Goal: Information Seeking & Learning: Learn about a topic

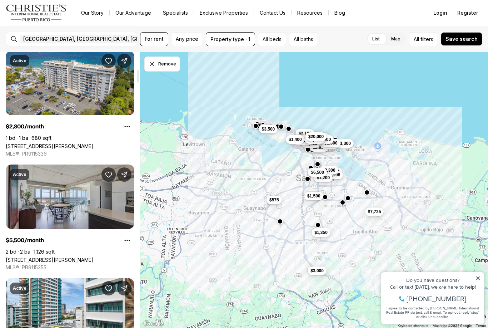
scroll to position [378, 0]
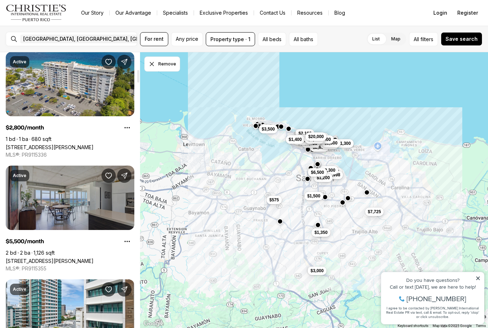
click at [30, 258] on link "[STREET_ADDRESS][PERSON_NAME]" at bounding box center [50, 261] width 88 height 6
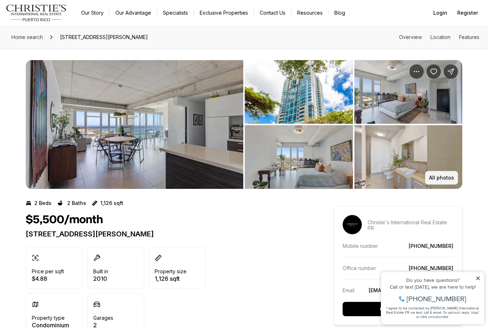
click at [441, 180] on p "All photos" at bounding box center [441, 178] width 25 height 6
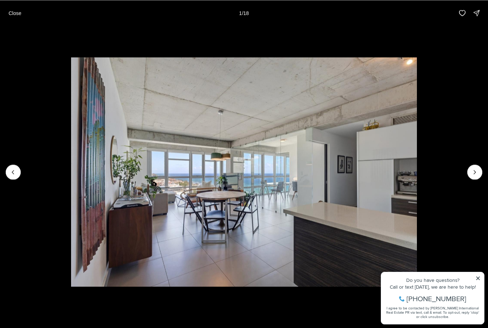
click at [417, 177] on img "1 of 18" at bounding box center [244, 171] width 346 height 229
click at [473, 173] on icon "Next slide" at bounding box center [474, 171] width 7 height 7
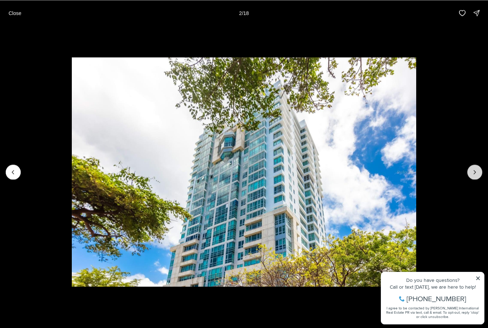
click at [477, 173] on icon "Next slide" at bounding box center [474, 171] width 7 height 7
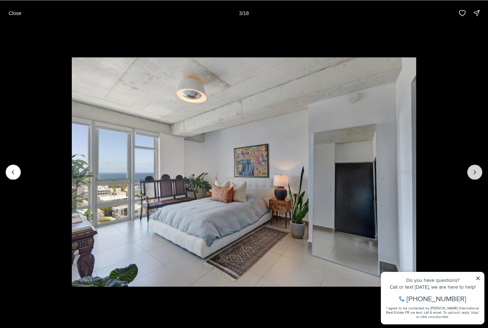
click at [475, 172] on icon "Next slide" at bounding box center [474, 171] width 7 height 7
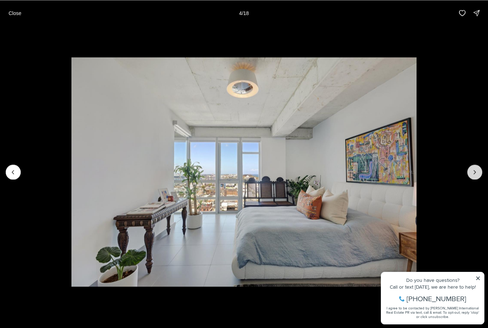
click at [474, 174] on icon "Next slide" at bounding box center [474, 171] width 7 height 7
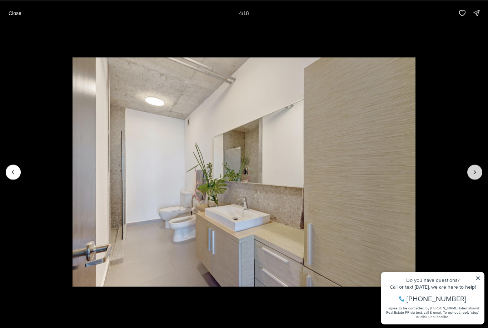
click at [474, 173] on icon "Next slide" at bounding box center [474, 171] width 7 height 7
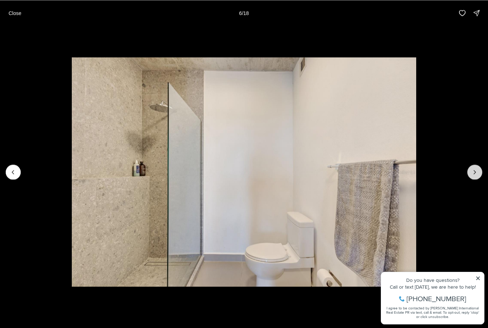
click at [474, 173] on icon "Next slide" at bounding box center [474, 171] width 7 height 7
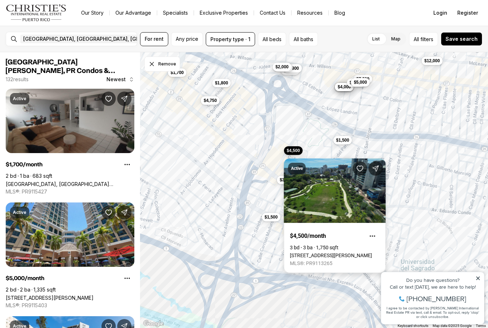
click at [341, 252] on link "310 DE DIEGO AVE #9B, SAN JUAN PR, 00909" at bounding box center [331, 255] width 82 height 6
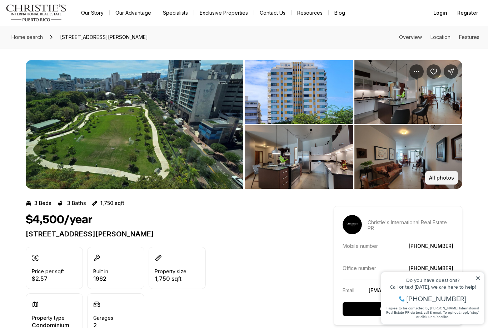
click at [445, 179] on p "All photos" at bounding box center [441, 178] width 25 height 6
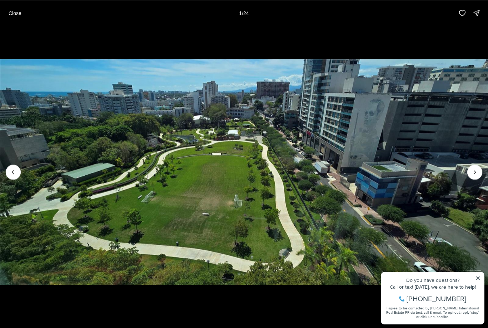
click at [469, 177] on img "1 of 24" at bounding box center [244, 171] width 488 height 229
click at [473, 172] on icon "Next slide" at bounding box center [474, 171] width 7 height 7
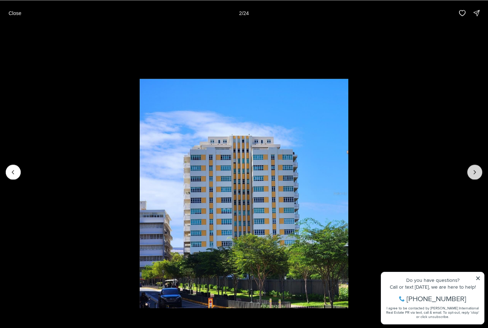
click at [474, 173] on icon "Next slide" at bounding box center [474, 171] width 7 height 7
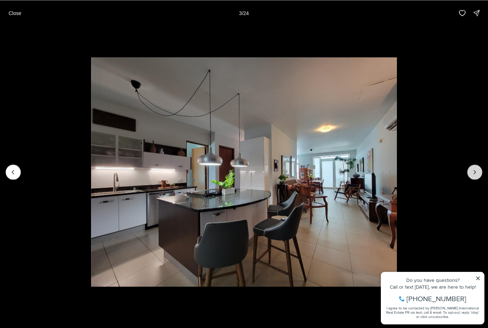
click at [474, 170] on icon "Next slide" at bounding box center [474, 171] width 7 height 7
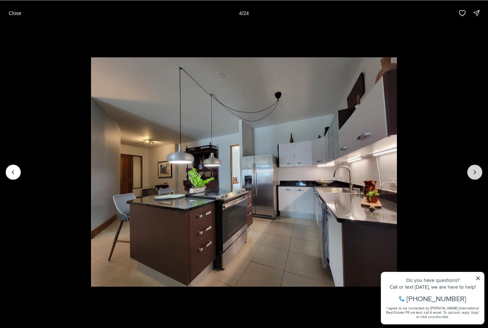
click at [474, 166] on button "Next slide" at bounding box center [474, 171] width 15 height 15
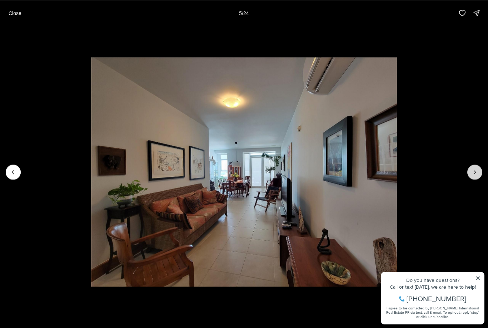
click at [475, 167] on button "Next slide" at bounding box center [474, 171] width 15 height 15
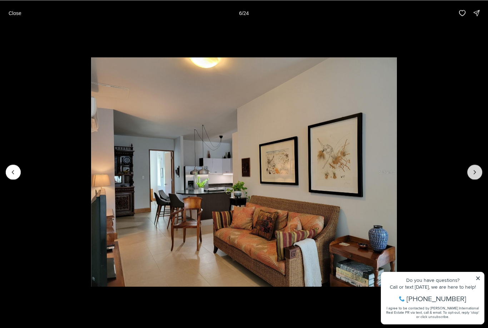
click at [474, 167] on button "Next slide" at bounding box center [474, 171] width 15 height 15
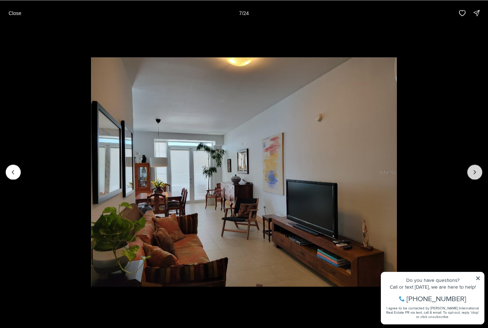
click at [471, 170] on icon "Next slide" at bounding box center [474, 171] width 7 height 7
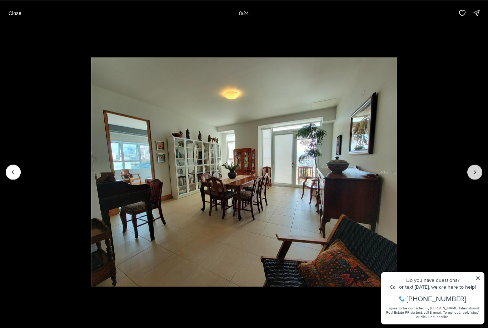
click at [473, 167] on button "Next slide" at bounding box center [474, 171] width 15 height 15
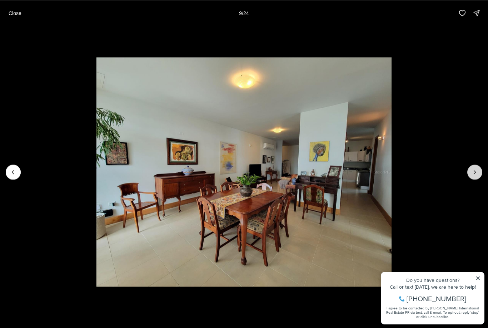
click at [472, 169] on icon "Next slide" at bounding box center [474, 171] width 7 height 7
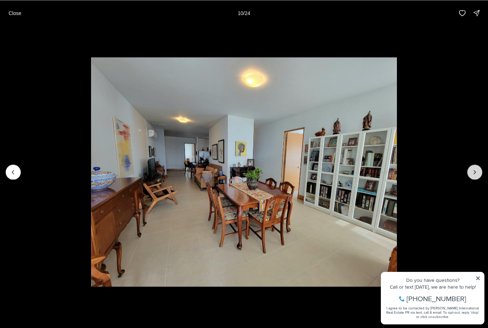
click at [475, 169] on icon "Next slide" at bounding box center [474, 171] width 7 height 7
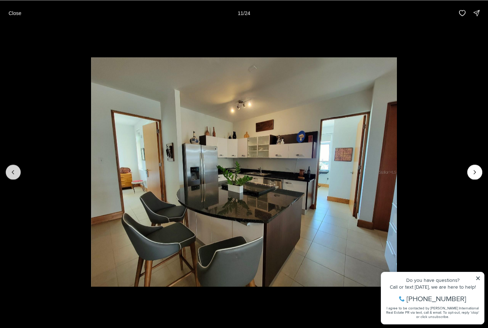
click at [10, 169] on icon "Previous slide" at bounding box center [13, 171] width 7 height 7
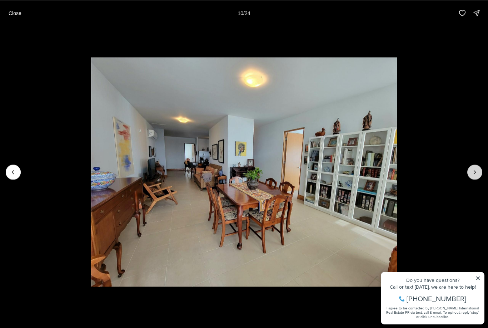
click at [472, 172] on icon "Next slide" at bounding box center [474, 171] width 7 height 7
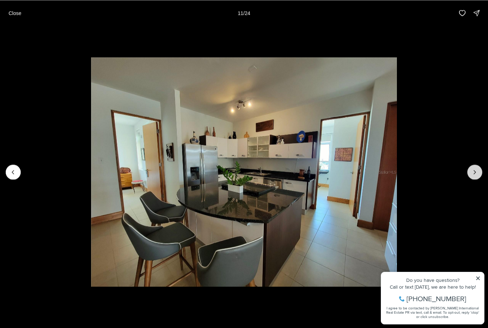
click at [474, 171] on icon "Next slide" at bounding box center [474, 171] width 7 height 7
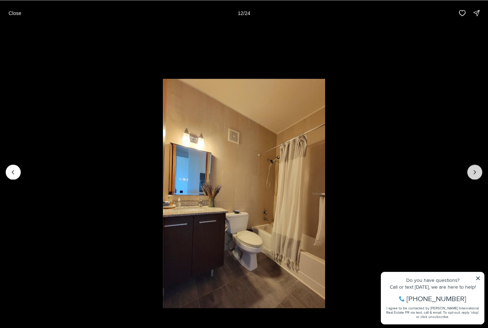
click at [473, 171] on icon "Next slide" at bounding box center [474, 171] width 7 height 7
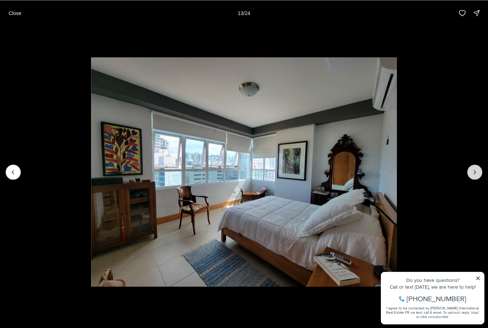
click at [474, 169] on icon "Next slide" at bounding box center [474, 171] width 7 height 7
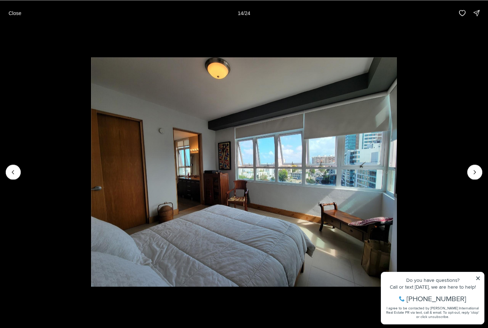
click at [91, 160] on img "14 of 24" at bounding box center [244, 171] width 306 height 229
click at [19, 168] on button "Previous slide" at bounding box center [13, 171] width 15 height 15
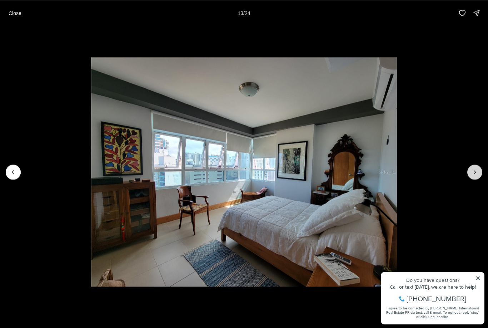
click at [474, 169] on icon "Next slide" at bounding box center [474, 171] width 7 height 7
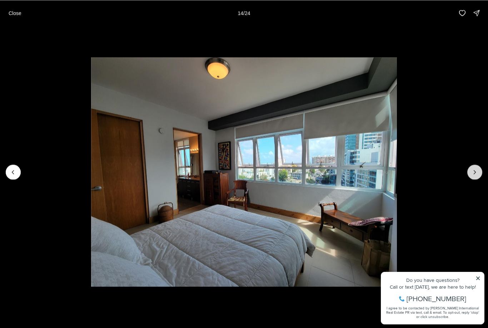
click at [477, 169] on icon "Next slide" at bounding box center [474, 171] width 7 height 7
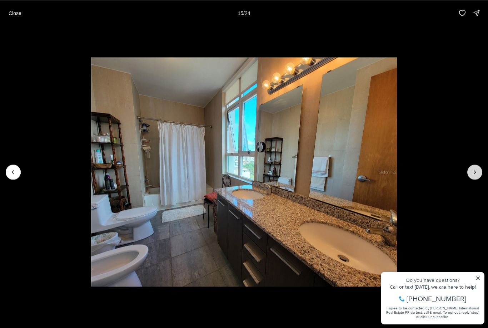
click at [476, 169] on icon "Next slide" at bounding box center [474, 171] width 7 height 7
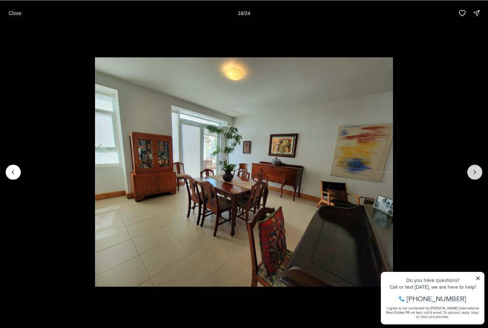
click at [474, 169] on icon "Next slide" at bounding box center [474, 171] width 7 height 7
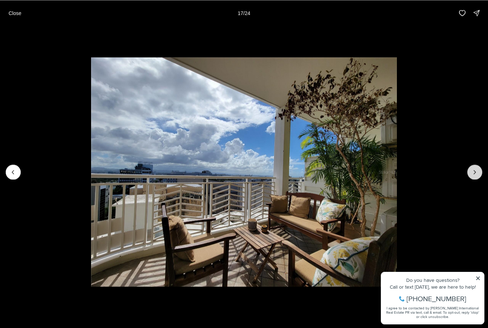
click at [473, 169] on icon "Next slide" at bounding box center [474, 171] width 7 height 7
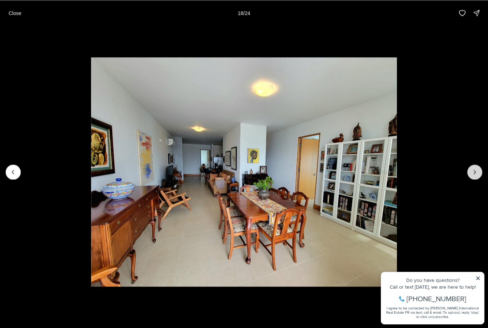
click at [473, 169] on icon "Next slide" at bounding box center [474, 171] width 7 height 7
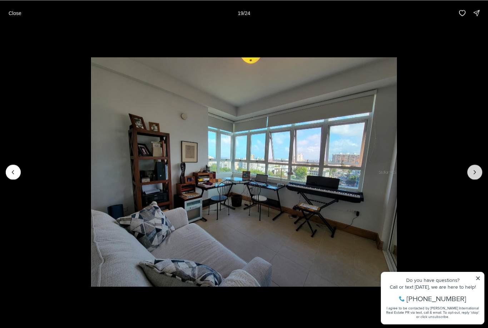
click at [472, 170] on icon "Next slide" at bounding box center [474, 171] width 7 height 7
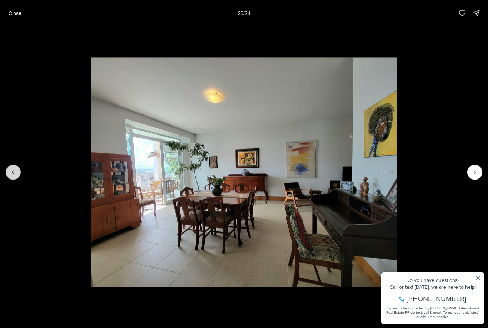
click at [19, 170] on button "Previous slide" at bounding box center [13, 171] width 15 height 15
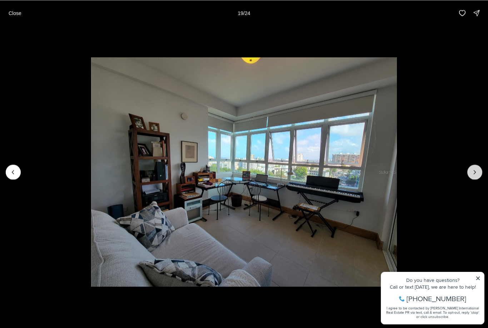
click at [474, 171] on icon "Next slide" at bounding box center [474, 171] width 7 height 7
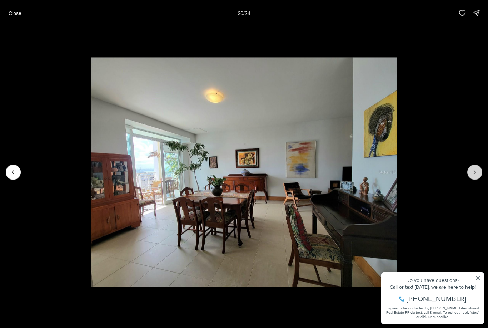
click at [471, 170] on icon "Next slide" at bounding box center [474, 171] width 7 height 7
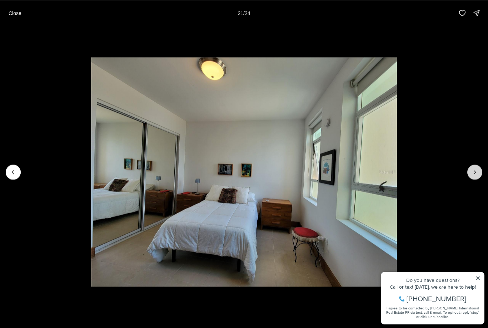
click at [474, 174] on icon "Next slide" at bounding box center [474, 171] width 7 height 7
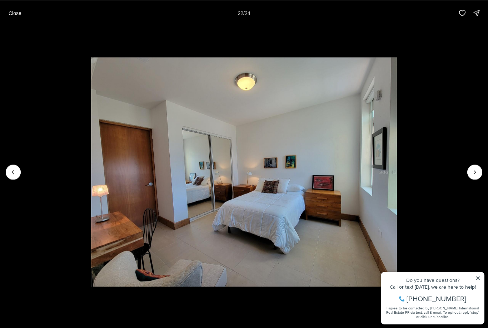
click at [91, 162] on img "22 of 24" at bounding box center [244, 171] width 306 height 229
click at [15, 167] on button "Previous slide" at bounding box center [13, 171] width 15 height 15
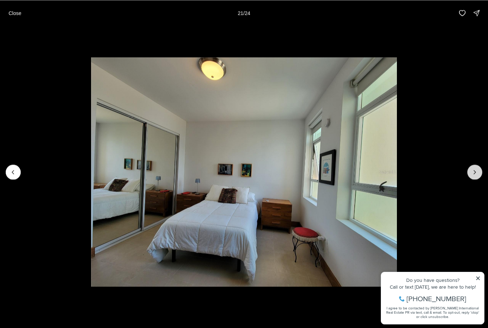
click at [473, 172] on icon "Next slide" at bounding box center [474, 171] width 7 height 7
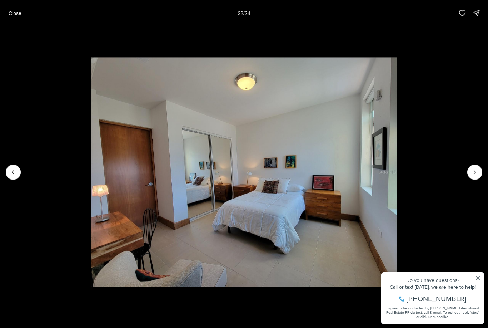
click at [91, 163] on img "22 of 24" at bounding box center [244, 171] width 306 height 229
click at [91, 161] on img "22 of 24" at bounding box center [244, 171] width 306 height 229
click at [14, 169] on icon "Previous slide" at bounding box center [13, 171] width 7 height 7
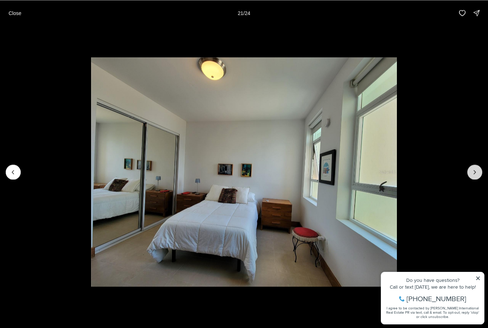
click at [474, 171] on icon "Next slide" at bounding box center [474, 171] width 7 height 7
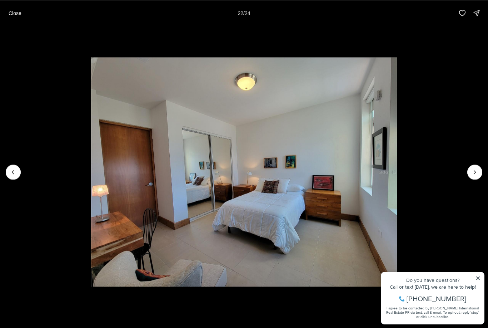
click at [91, 162] on img "22 of 24" at bounding box center [244, 171] width 306 height 229
click at [16, 170] on icon "Previous slide" at bounding box center [13, 171] width 7 height 7
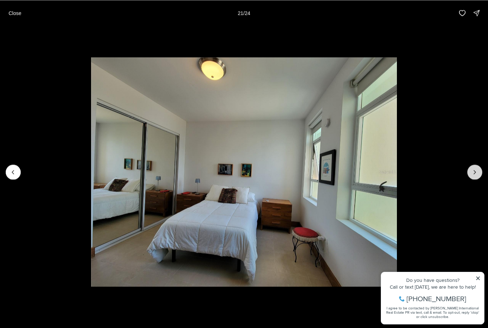
click at [475, 171] on icon "Next slide" at bounding box center [474, 171] width 7 height 7
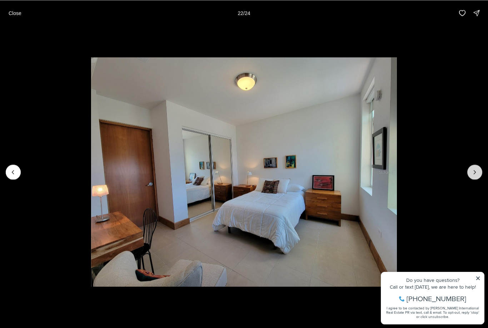
click at [469, 173] on button "Next slide" at bounding box center [474, 171] width 15 height 15
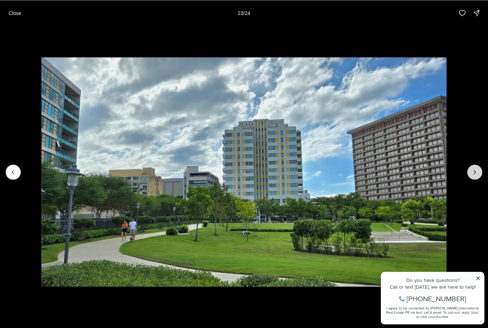
click at [473, 170] on icon "Next slide" at bounding box center [474, 171] width 7 height 7
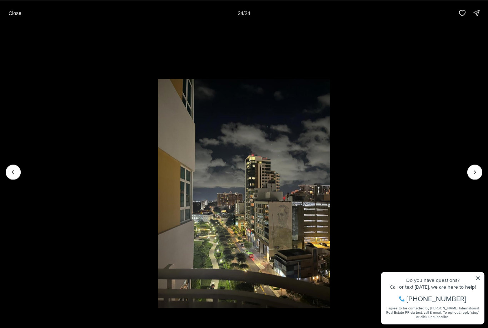
click at [466, 170] on li "24 of 24" at bounding box center [244, 172] width 488 height 292
click at [475, 174] on div at bounding box center [474, 171] width 15 height 15
click at [473, 171] on div at bounding box center [474, 171] width 15 height 15
click at [15, 167] on button "Previous slide" at bounding box center [13, 171] width 15 height 15
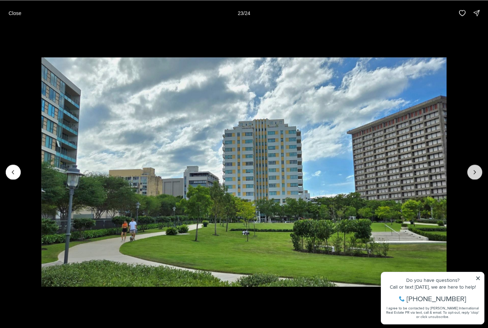
click at [471, 170] on icon "Next slide" at bounding box center [474, 171] width 7 height 7
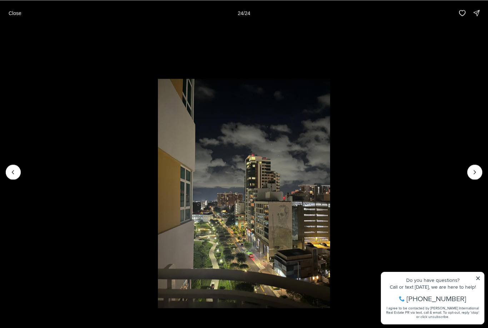
click at [15, 157] on li "24 of 24" at bounding box center [244, 172] width 488 height 292
click at [11, 170] on icon "Previous slide" at bounding box center [13, 171] width 7 height 7
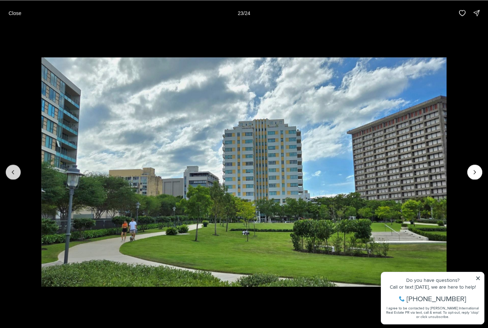
click at [11, 166] on button "Previous slide" at bounding box center [13, 171] width 15 height 15
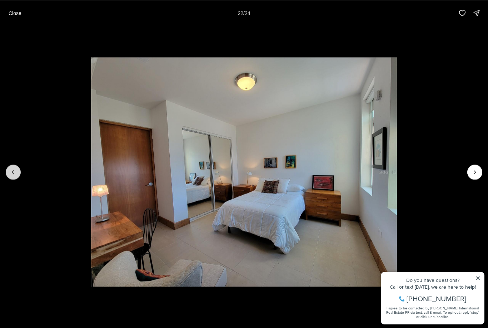
click at [14, 172] on icon "Previous slide" at bounding box center [13, 171] width 7 height 7
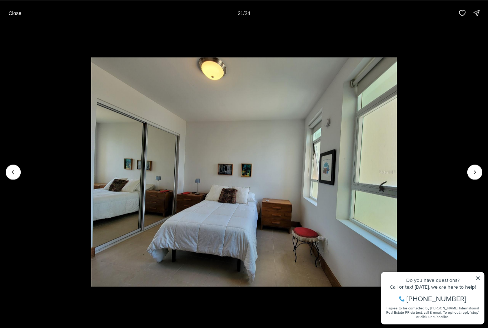
click at [397, 179] on img "21 of 24" at bounding box center [244, 171] width 306 height 229
click at [469, 170] on button "Next slide" at bounding box center [474, 171] width 15 height 15
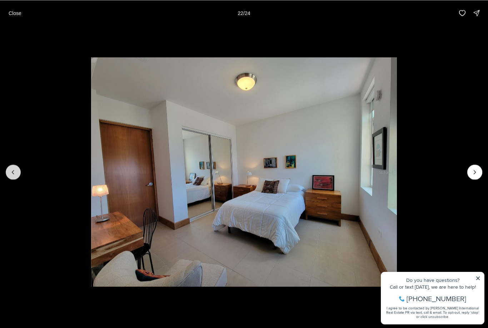
click at [16, 168] on button "Previous slide" at bounding box center [13, 171] width 15 height 15
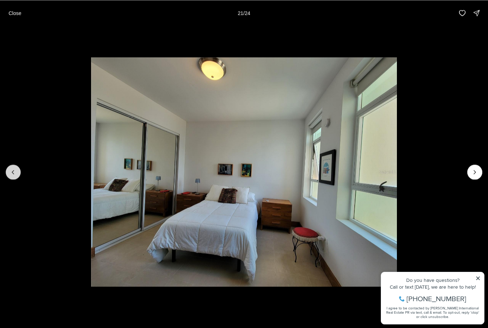
click at [14, 170] on icon "Previous slide" at bounding box center [13, 171] width 7 height 7
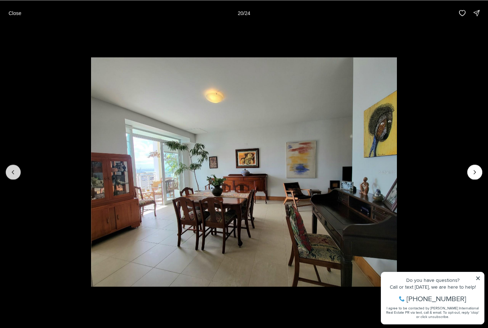
click at [14, 166] on button "Previous slide" at bounding box center [13, 171] width 15 height 15
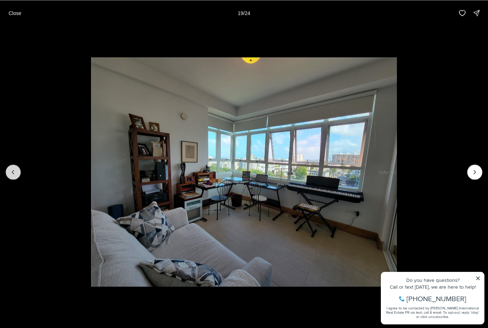
click at [16, 173] on icon "Previous slide" at bounding box center [13, 171] width 7 height 7
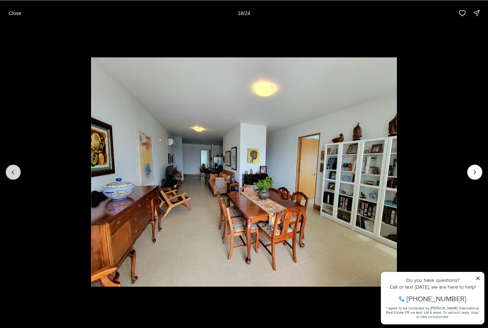
click at [12, 169] on icon "Previous slide" at bounding box center [13, 171] width 7 height 7
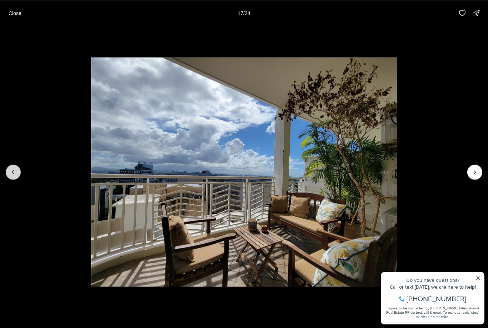
click at [18, 170] on button "Previous slide" at bounding box center [13, 171] width 15 height 15
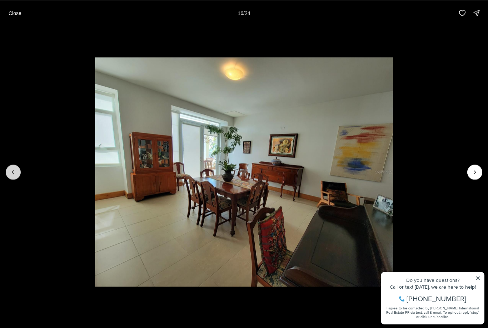
click at [14, 168] on icon "Previous slide" at bounding box center [13, 171] width 7 height 7
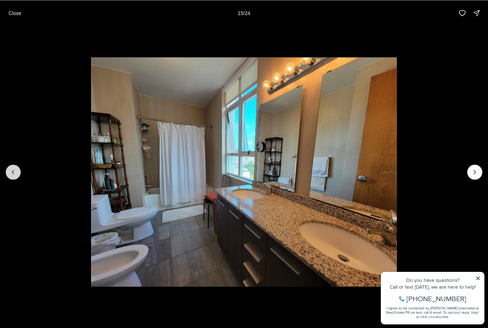
click at [15, 171] on icon "Previous slide" at bounding box center [13, 171] width 7 height 7
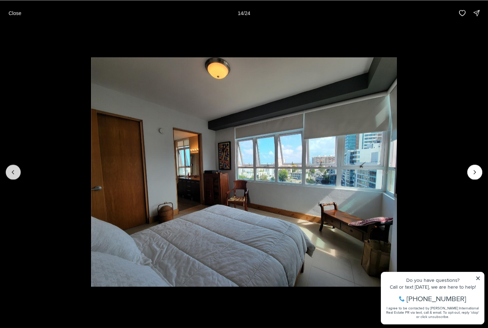
click at [10, 175] on icon "Previous slide" at bounding box center [13, 171] width 7 height 7
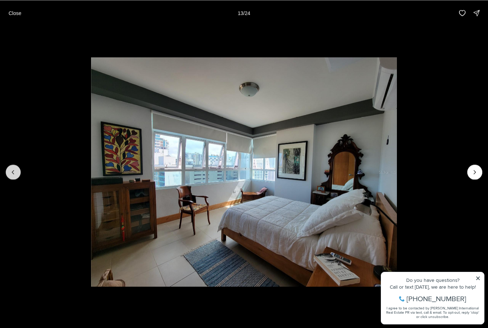
click at [17, 165] on button "Previous slide" at bounding box center [13, 171] width 15 height 15
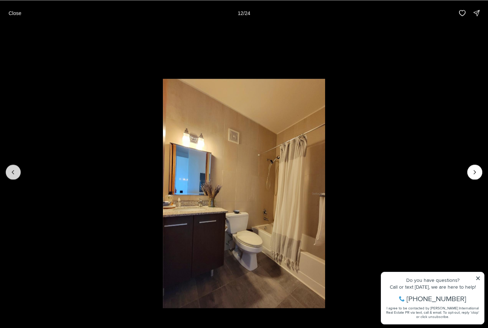
click at [12, 170] on icon "Previous slide" at bounding box center [13, 171] width 7 height 7
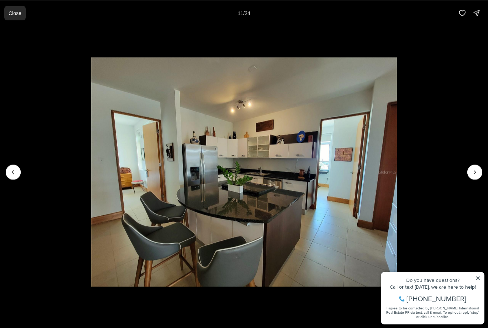
click at [11, 13] on p "Close" at bounding box center [15, 13] width 13 height 6
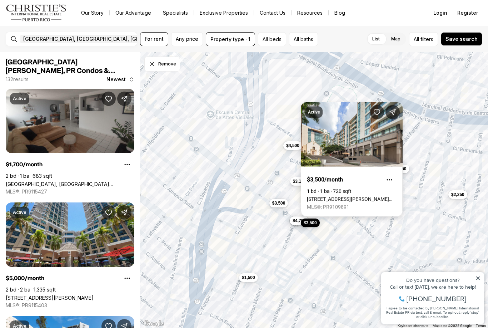
click at [343, 196] on link "1511 PONCE DE LEON AVENUE #176, SAN JUAN PR, 00909" at bounding box center [352, 199] width 90 height 6
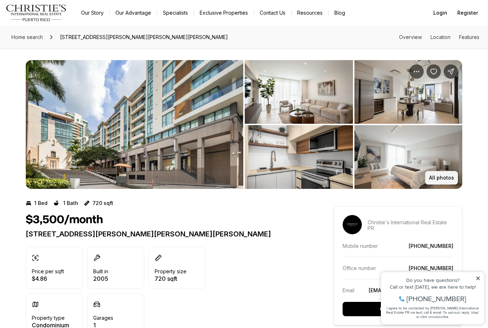
click at [444, 181] on button "All photos" at bounding box center [441, 178] width 33 height 14
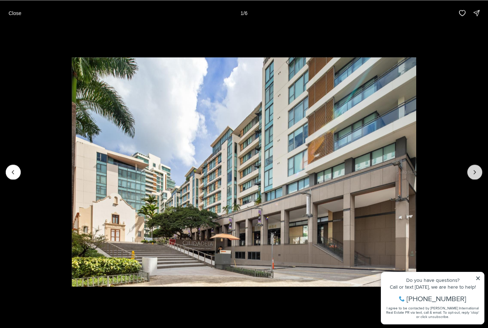
click at [475, 174] on icon "Next slide" at bounding box center [474, 171] width 7 height 7
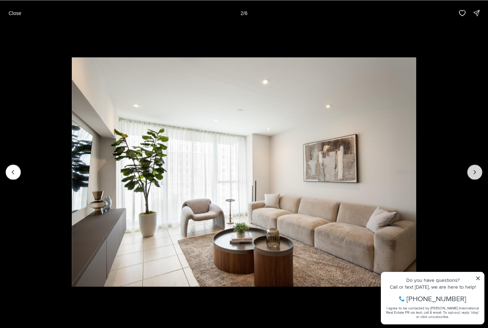
click at [472, 172] on icon "Next slide" at bounding box center [474, 171] width 7 height 7
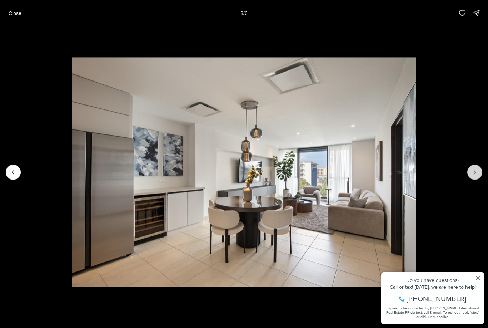
click at [469, 170] on button "Next slide" at bounding box center [474, 171] width 15 height 15
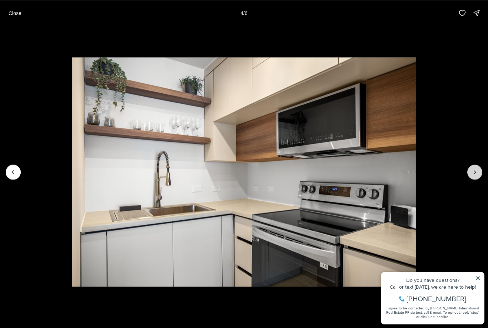
click at [472, 173] on icon "Next slide" at bounding box center [474, 171] width 7 height 7
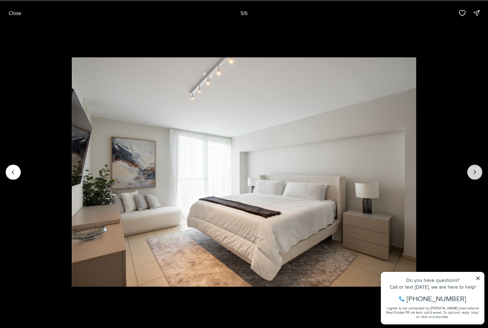
click at [472, 169] on icon "Next slide" at bounding box center [474, 171] width 7 height 7
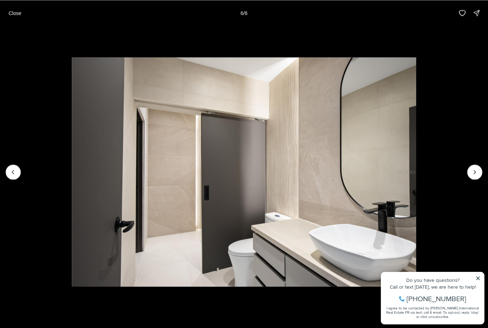
click at [474, 170] on div at bounding box center [474, 171] width 15 height 15
click at [474, 172] on div at bounding box center [474, 171] width 15 height 15
click at [416, 164] on img "6 of 6" at bounding box center [244, 171] width 344 height 229
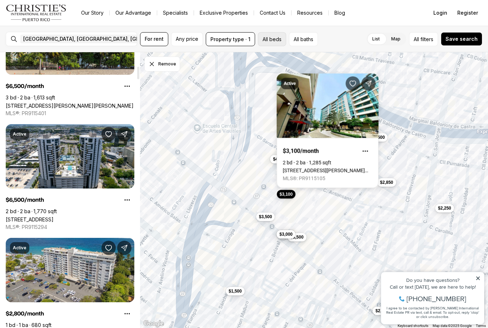
click at [272, 39] on button "All beds" at bounding box center [272, 39] width 28 height 14
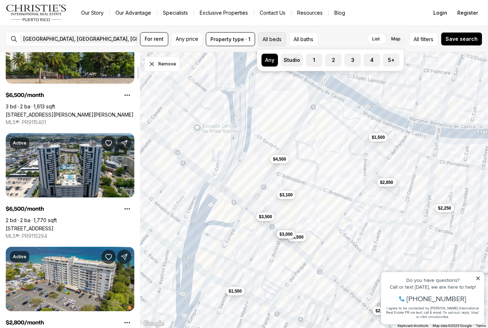
scroll to position [296, 0]
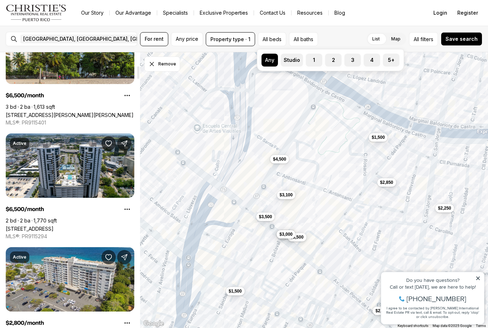
click at [351, 60] on button "3" at bounding box center [348, 57] width 7 height 7
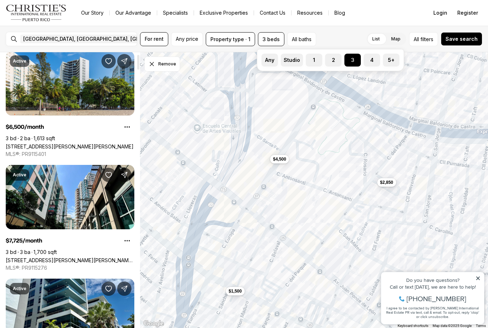
scroll to position [38, 0]
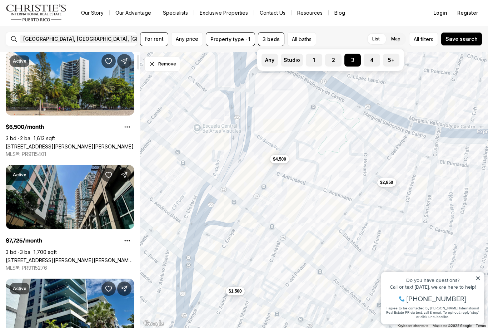
click at [28, 257] on link "[STREET_ADDRESS][PERSON_NAME][PERSON_NAME][PERSON_NAME]" at bounding box center [70, 260] width 129 height 6
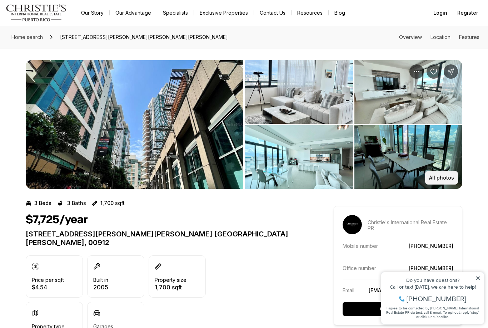
click at [440, 178] on p "All photos" at bounding box center [441, 178] width 25 height 6
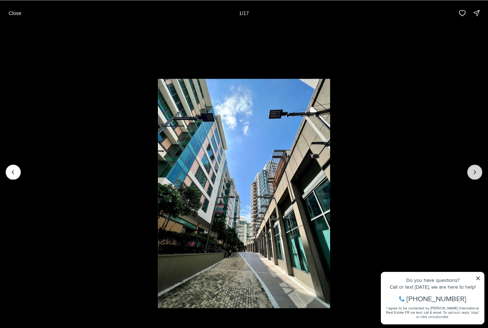
click at [475, 174] on icon "Next slide" at bounding box center [474, 171] width 7 height 7
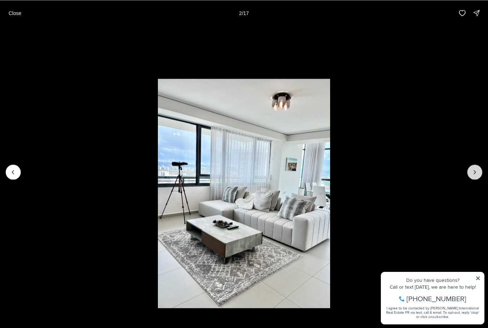
click at [474, 172] on icon "Next slide" at bounding box center [474, 171] width 7 height 7
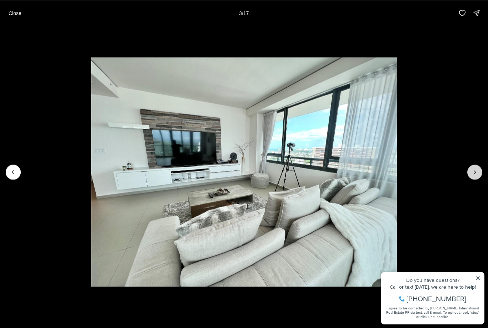
click at [474, 172] on icon "Next slide" at bounding box center [474, 171] width 7 height 7
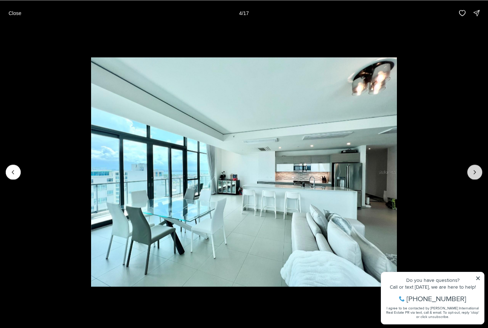
click at [471, 172] on icon "Next slide" at bounding box center [474, 171] width 7 height 7
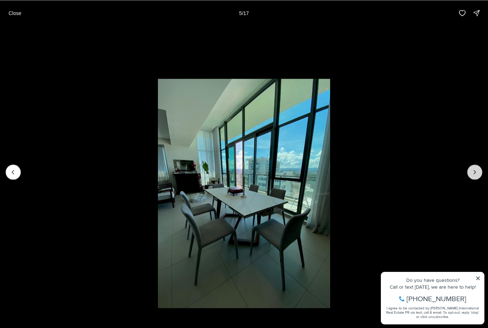
click at [471, 172] on icon "Next slide" at bounding box center [474, 171] width 7 height 7
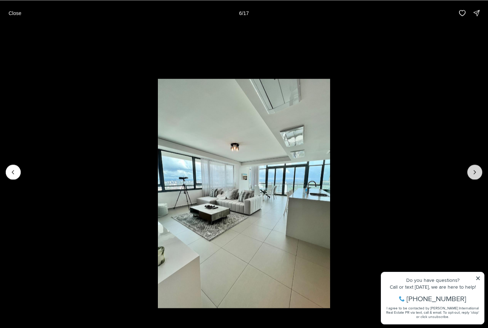
click at [472, 169] on icon "Next slide" at bounding box center [474, 171] width 7 height 7
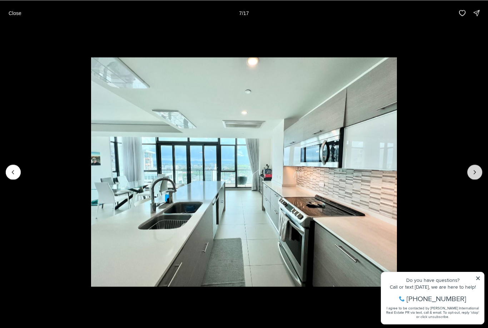
click at [474, 171] on icon "Next slide" at bounding box center [474, 171] width 7 height 7
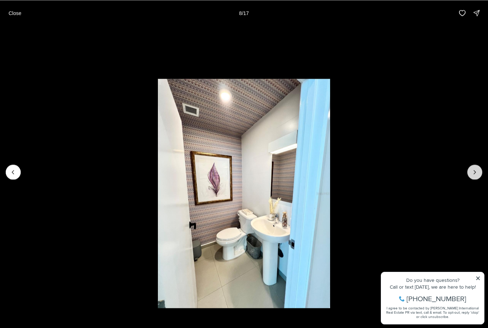
click at [470, 170] on button "Next slide" at bounding box center [474, 171] width 15 height 15
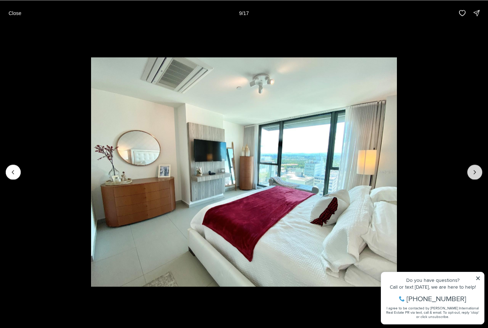
click at [472, 173] on icon "Next slide" at bounding box center [474, 171] width 7 height 7
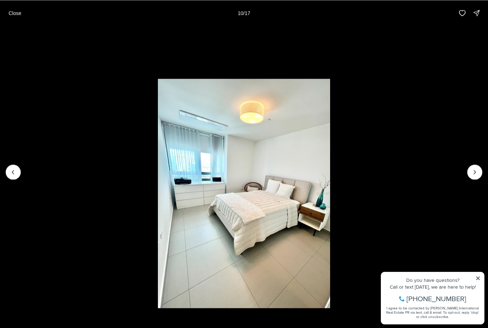
click at [25, 168] on li "10 of 17" at bounding box center [244, 172] width 488 height 292
click at [20, 167] on li "10 of 17" at bounding box center [244, 172] width 488 height 292
click at [12, 170] on icon "Previous slide" at bounding box center [13, 171] width 7 height 7
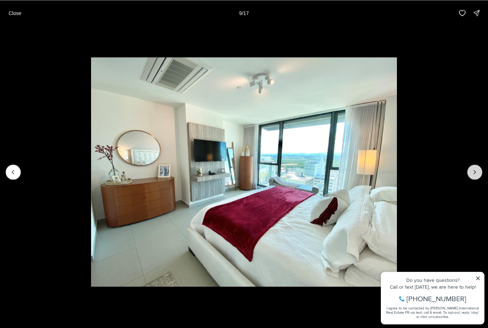
click at [474, 170] on icon "Next slide" at bounding box center [474, 171] width 7 height 7
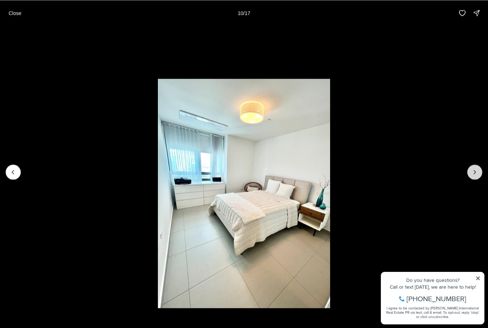
click at [475, 173] on icon "Next slide" at bounding box center [474, 171] width 7 height 7
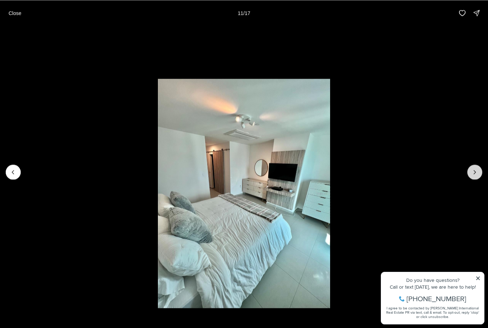
click at [475, 170] on icon "Next slide" at bounding box center [474, 171] width 7 height 7
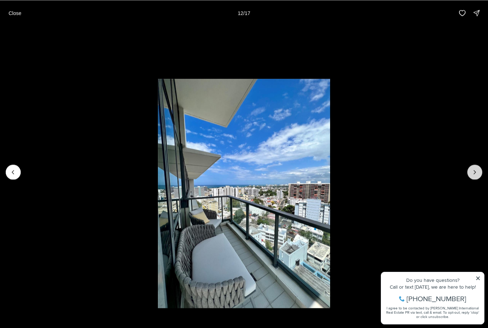
click at [475, 168] on icon "Next slide" at bounding box center [474, 171] width 7 height 7
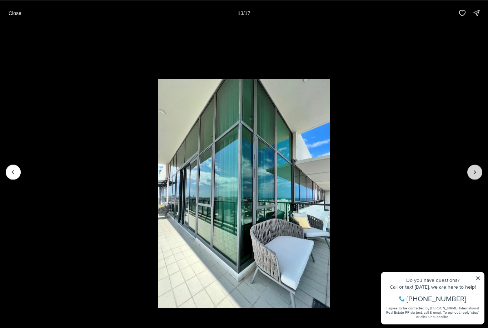
click at [472, 172] on icon "Next slide" at bounding box center [474, 171] width 7 height 7
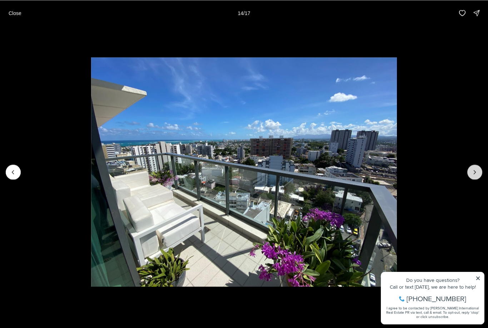
click at [473, 171] on icon "Next slide" at bounding box center [474, 171] width 7 height 7
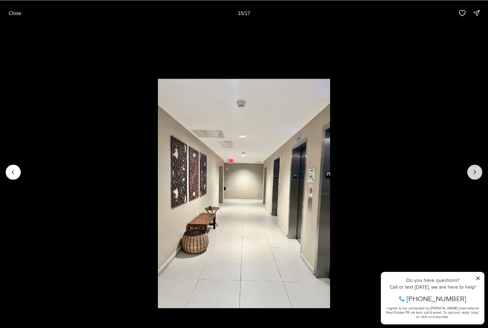
click at [472, 172] on icon "Next slide" at bounding box center [474, 171] width 7 height 7
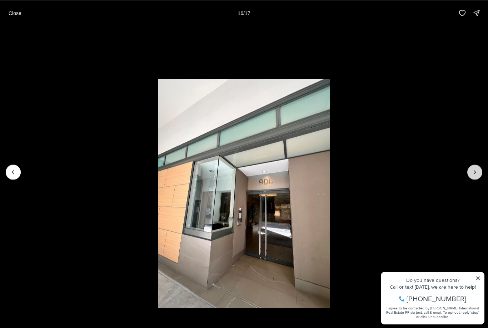
click at [471, 175] on icon "Next slide" at bounding box center [474, 171] width 7 height 7
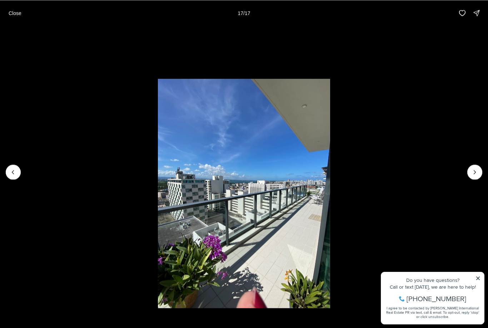
click at [469, 165] on li "17 of 17" at bounding box center [244, 172] width 488 height 292
click at [467, 172] on li "17 of 17" at bounding box center [244, 172] width 488 height 292
click at [472, 174] on div at bounding box center [474, 171] width 15 height 15
click at [8, 9] on button "Close" at bounding box center [14, 13] width 21 height 14
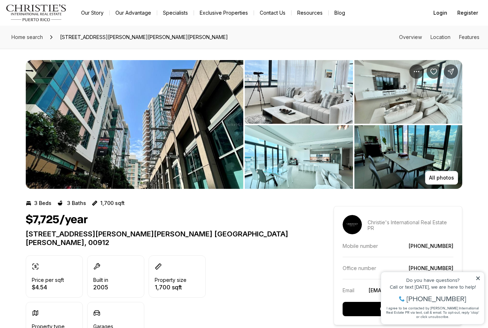
click at [72, 39] on span "[STREET_ADDRESS][PERSON_NAME][PERSON_NAME][PERSON_NAME]" at bounding box center [144, 36] width 174 height 11
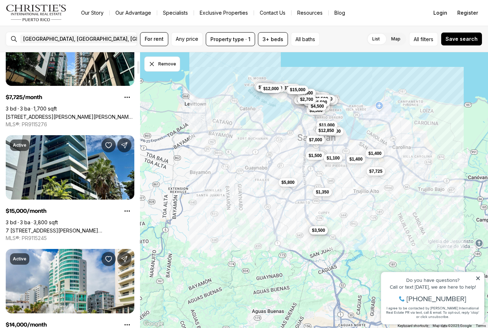
scroll to position [181, 0]
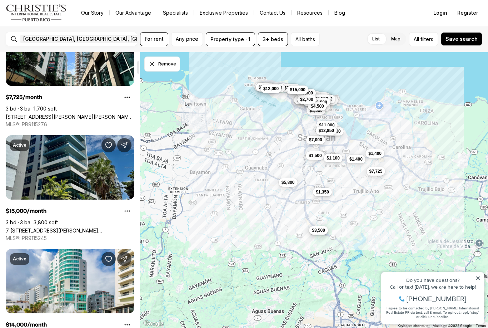
click at [19, 227] on link "7 [STREET_ADDRESS][PERSON_NAME][PERSON_NAME][PERSON_NAME]" at bounding box center [70, 230] width 129 height 6
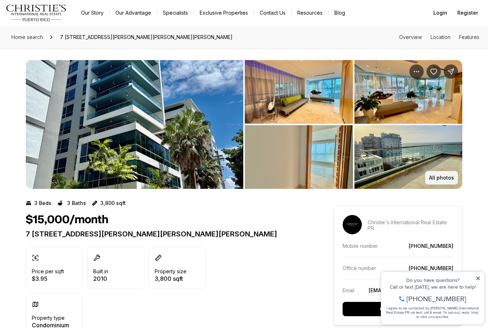
click at [444, 177] on p "All photos" at bounding box center [441, 178] width 25 height 6
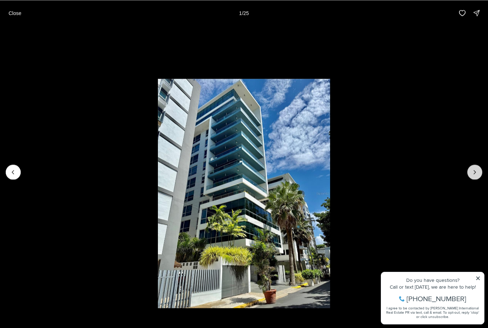
click at [473, 174] on icon "Next slide" at bounding box center [474, 171] width 7 height 7
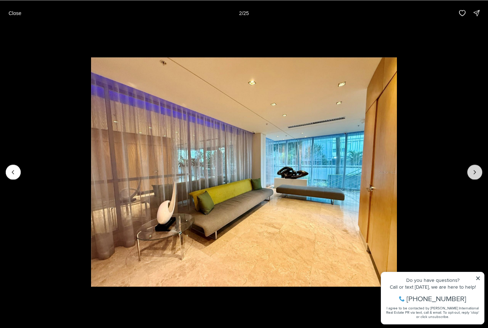
click at [467, 174] on button "Next slide" at bounding box center [474, 171] width 15 height 15
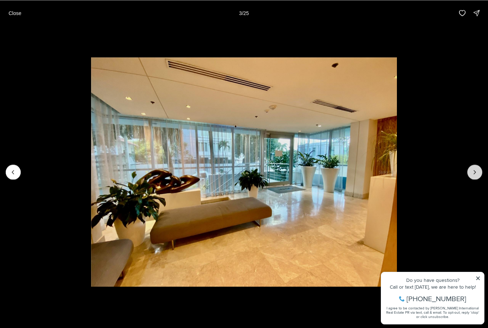
click at [471, 173] on icon "Next slide" at bounding box center [474, 171] width 7 height 7
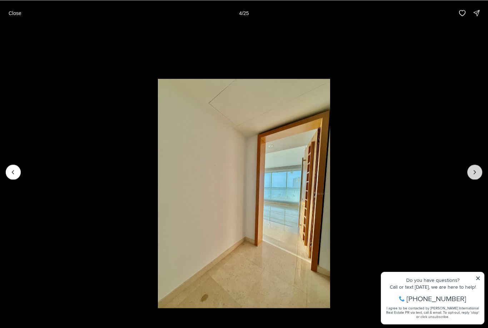
click at [471, 169] on icon "Next slide" at bounding box center [474, 171] width 7 height 7
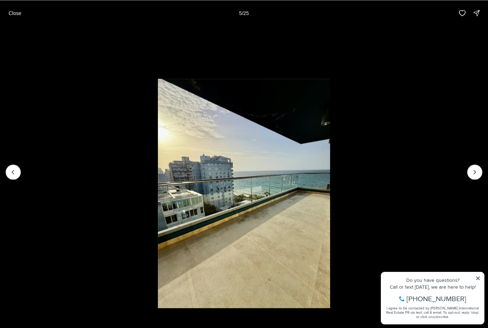
click at [471, 165] on li "5 of 25" at bounding box center [244, 172] width 488 height 292
click at [472, 170] on icon "Next slide" at bounding box center [474, 171] width 7 height 7
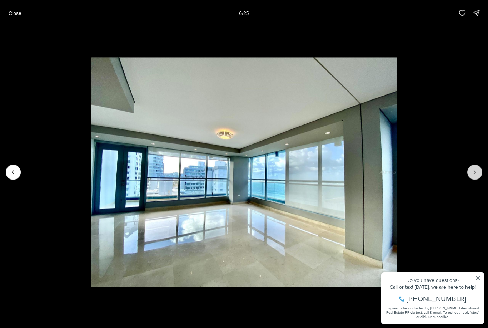
click at [474, 174] on icon "Next slide" at bounding box center [474, 171] width 7 height 7
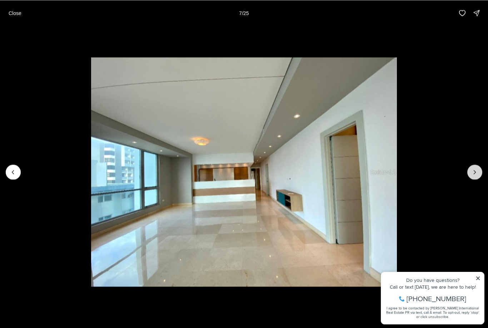
click at [469, 176] on button "Next slide" at bounding box center [474, 171] width 15 height 15
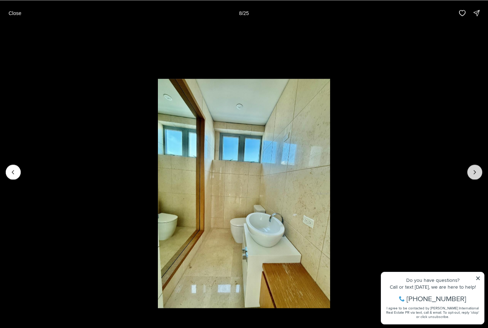
click at [469, 176] on button "Next slide" at bounding box center [474, 171] width 15 height 15
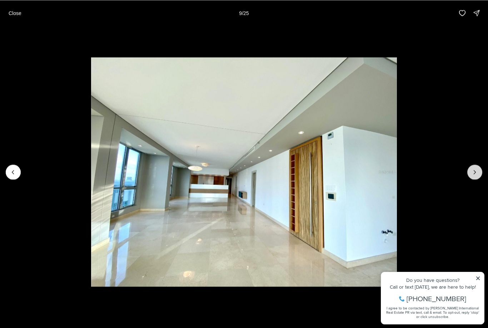
click at [469, 174] on button "Next slide" at bounding box center [474, 171] width 15 height 15
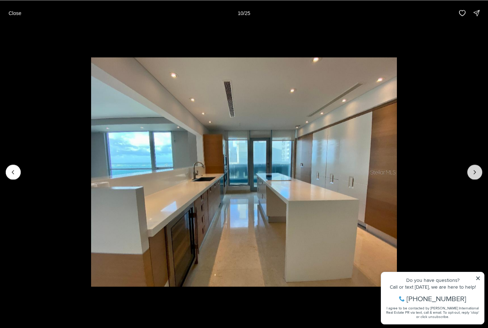
click at [470, 174] on button "Next slide" at bounding box center [474, 171] width 15 height 15
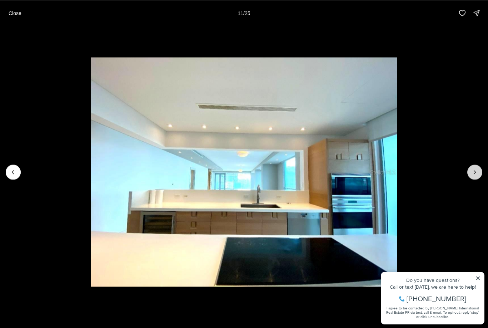
click at [471, 175] on button "Next slide" at bounding box center [474, 171] width 15 height 15
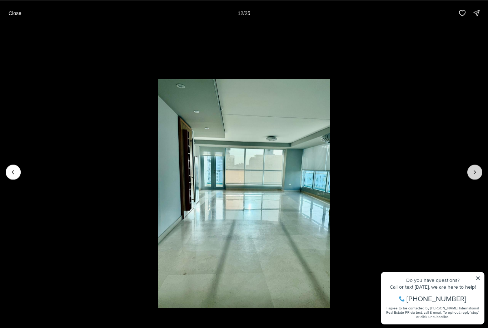
click at [471, 174] on button "Next slide" at bounding box center [474, 171] width 15 height 15
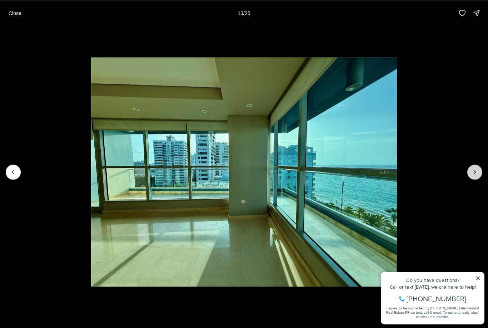
click at [471, 175] on button "Next slide" at bounding box center [474, 171] width 15 height 15
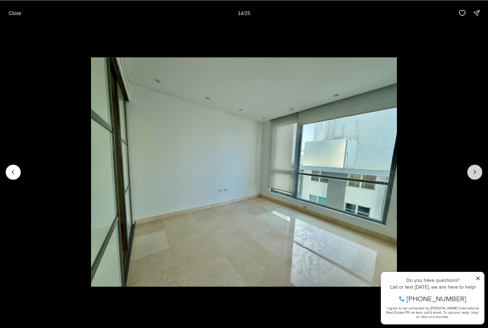
click at [471, 174] on icon "Next slide" at bounding box center [474, 171] width 7 height 7
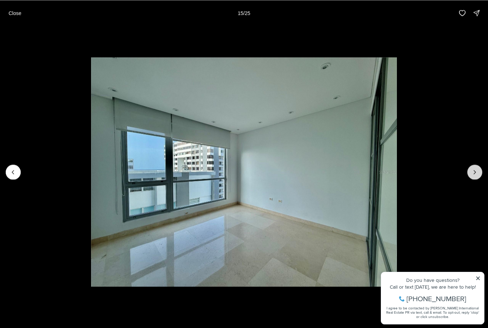
click at [470, 175] on button "Next slide" at bounding box center [474, 171] width 15 height 15
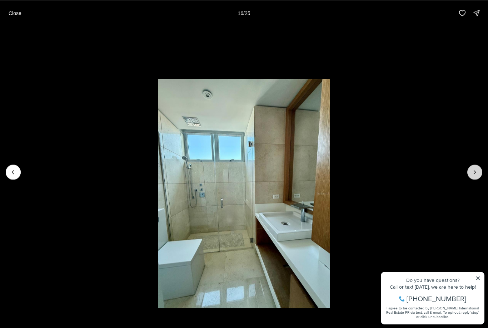
click at [470, 175] on button "Next slide" at bounding box center [474, 171] width 15 height 15
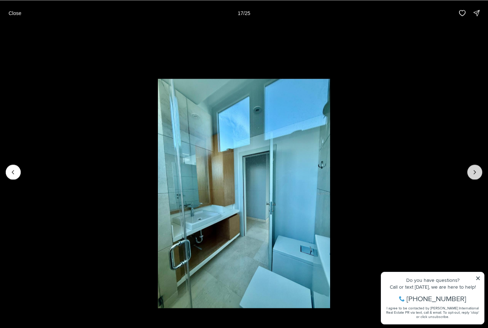
click at [470, 174] on button "Next slide" at bounding box center [474, 171] width 15 height 15
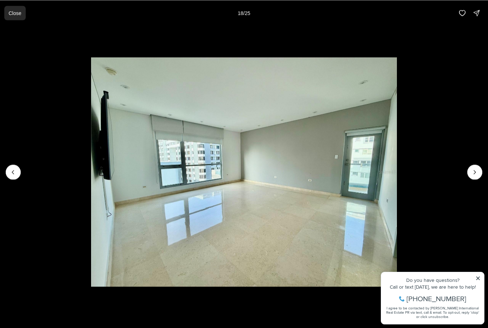
click at [13, 13] on p "Close" at bounding box center [15, 13] width 13 height 6
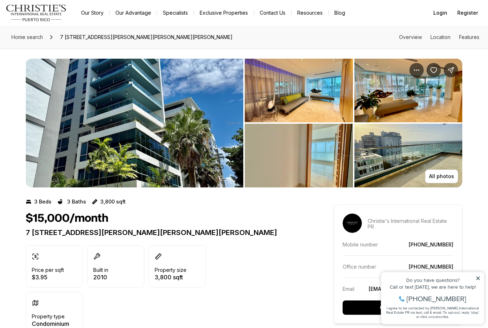
scroll to position [2, 0]
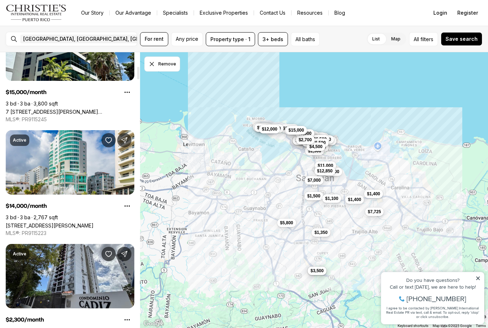
scroll to position [321, 0]
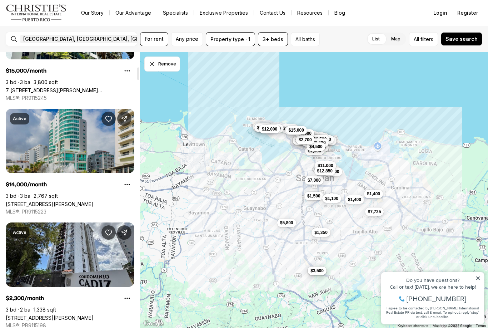
click at [24, 201] on link "[STREET_ADDRESS][PERSON_NAME]" at bounding box center [50, 204] width 88 height 6
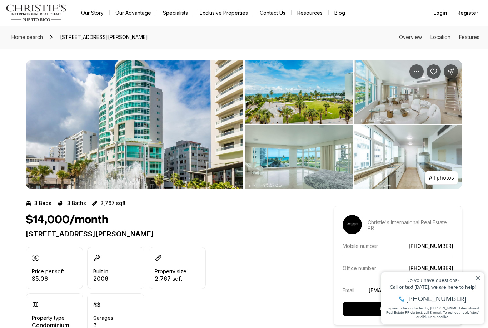
click at [446, 178] on p "All photos" at bounding box center [441, 178] width 25 height 6
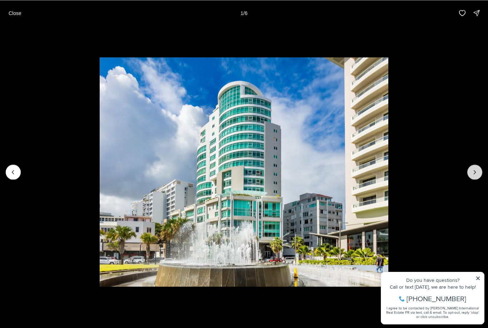
click at [475, 178] on button "Next slide" at bounding box center [474, 171] width 15 height 15
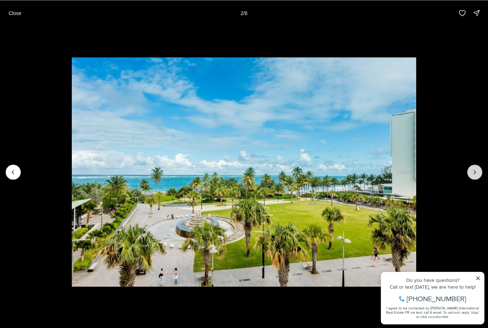
click at [474, 178] on button "Next slide" at bounding box center [474, 171] width 15 height 15
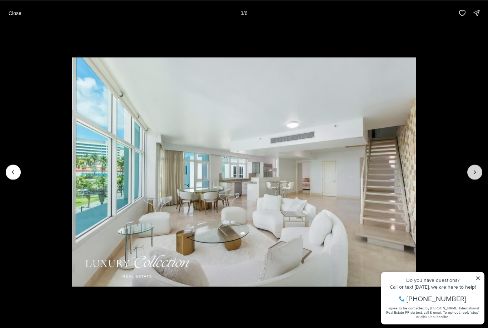
click at [472, 173] on icon "Next slide" at bounding box center [474, 171] width 7 height 7
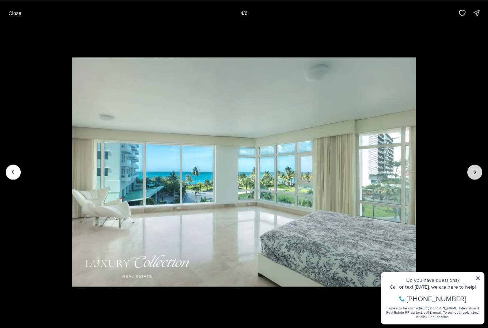
click at [472, 174] on icon "Next slide" at bounding box center [474, 171] width 7 height 7
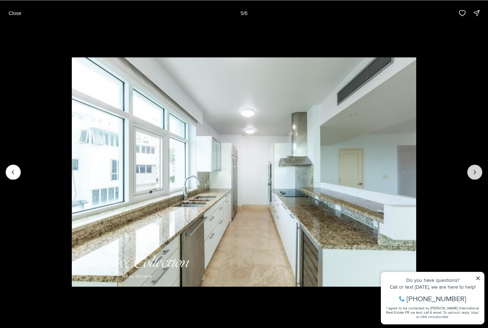
click at [472, 174] on icon "Next slide" at bounding box center [474, 171] width 7 height 7
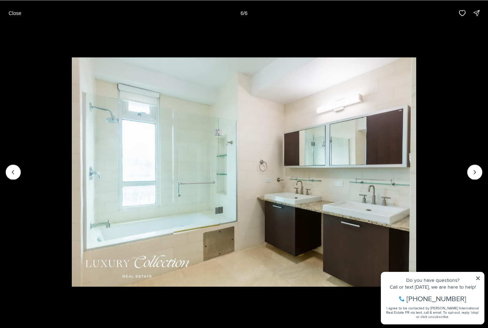
click at [416, 170] on img "6 of 6" at bounding box center [244, 171] width 344 height 229
click at [472, 171] on div at bounding box center [474, 171] width 15 height 15
click at [472, 170] on div at bounding box center [474, 171] width 15 height 15
click at [475, 170] on div at bounding box center [474, 171] width 15 height 15
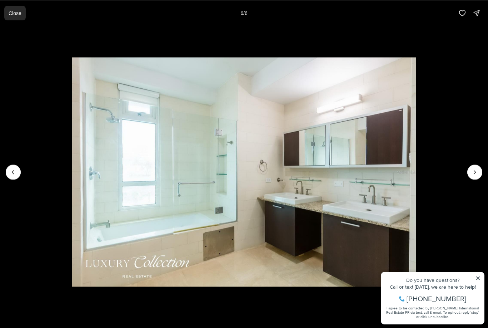
click at [12, 17] on button "Close" at bounding box center [14, 13] width 21 height 14
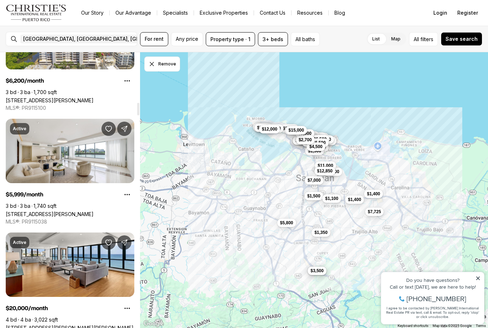
scroll to position [1108, 0]
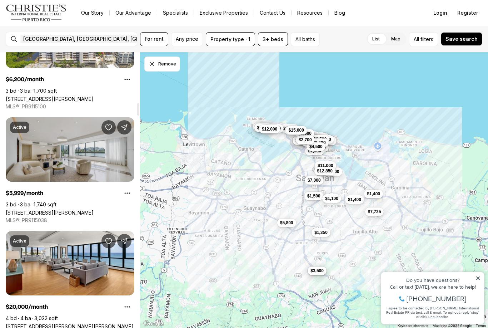
click at [14, 209] on link "[STREET_ADDRESS][PERSON_NAME]" at bounding box center [50, 212] width 88 height 6
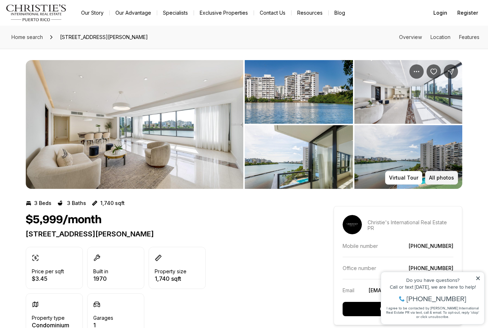
click at [445, 176] on p "All photos" at bounding box center [441, 178] width 25 height 6
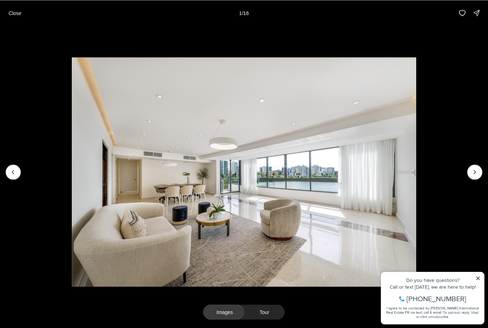
click at [416, 162] on img "1 of 16" at bounding box center [244, 171] width 344 height 229
click at [477, 171] on icon "Next slide" at bounding box center [474, 171] width 7 height 7
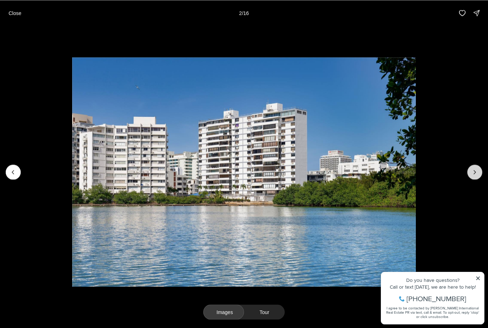
click at [477, 173] on icon "Next slide" at bounding box center [474, 171] width 7 height 7
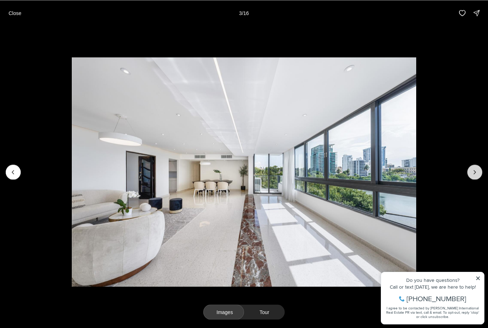
click at [474, 174] on icon "Next slide" at bounding box center [474, 171] width 7 height 7
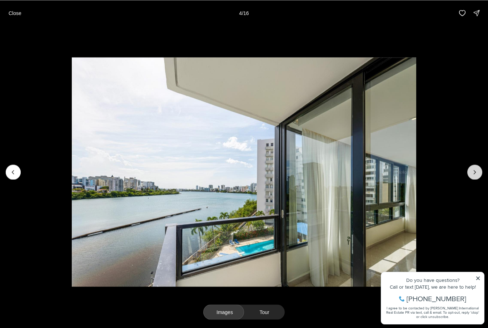
click at [474, 170] on icon "Next slide" at bounding box center [474, 171] width 7 height 7
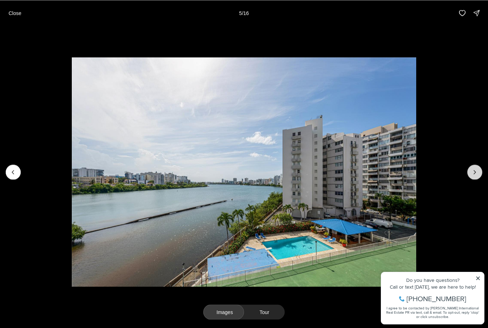
click at [473, 170] on icon "Next slide" at bounding box center [474, 171] width 7 height 7
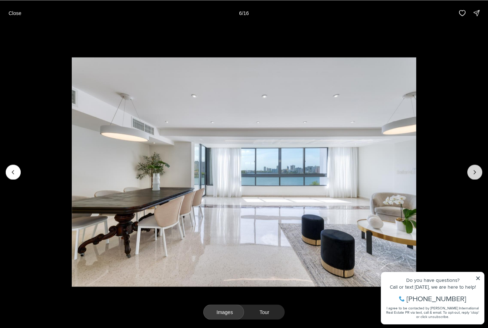
click at [474, 172] on icon "Next slide" at bounding box center [474, 171] width 7 height 7
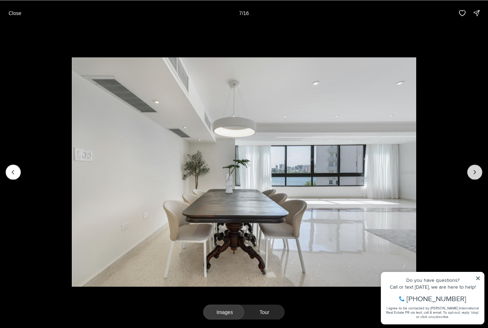
click at [472, 175] on icon "Next slide" at bounding box center [474, 171] width 7 height 7
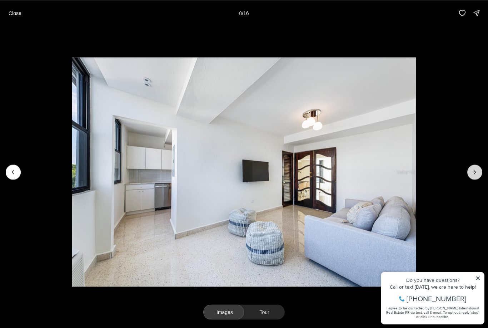
click at [474, 174] on icon "Next slide" at bounding box center [474, 171] width 7 height 7
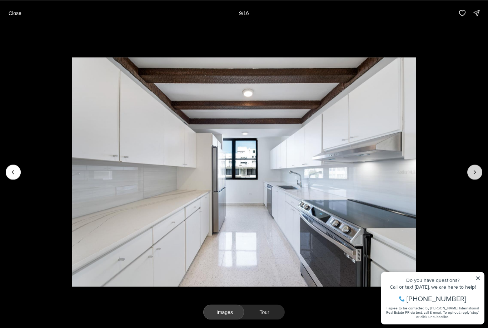
click at [477, 172] on icon "Next slide" at bounding box center [474, 171] width 7 height 7
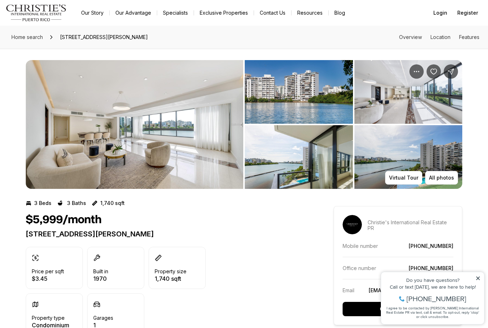
click at [138, 74] on img "View image gallery" at bounding box center [135, 124] width 218 height 129
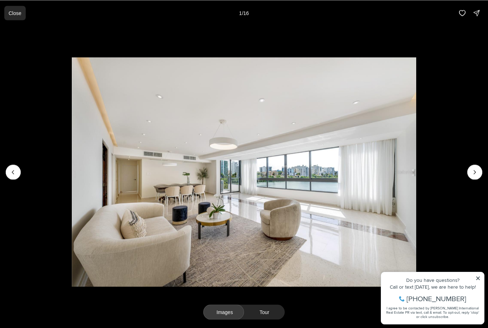
click at [16, 15] on p "Close" at bounding box center [15, 13] width 13 height 6
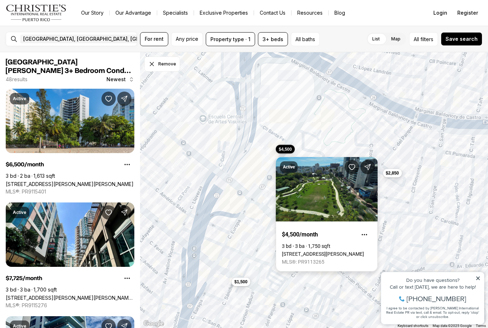
click at [324, 251] on link "310 DE DIEGO AVE #9B, SAN JUAN PR, 00909" at bounding box center [323, 254] width 82 height 6
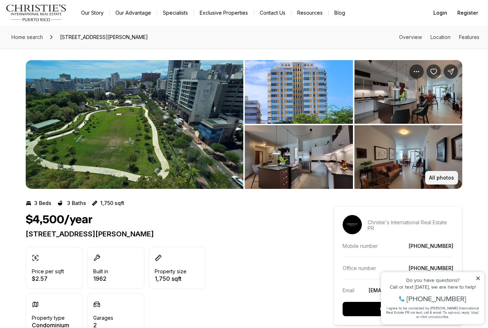
click at [447, 180] on p "All photos" at bounding box center [441, 178] width 25 height 6
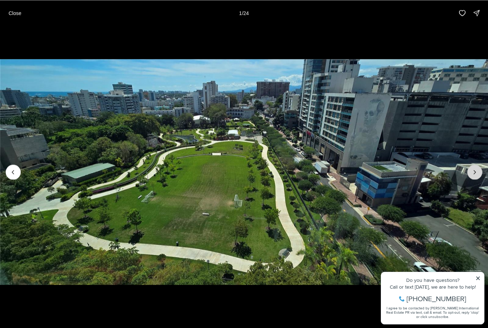
click at [475, 175] on icon "Next slide" at bounding box center [474, 171] width 7 height 7
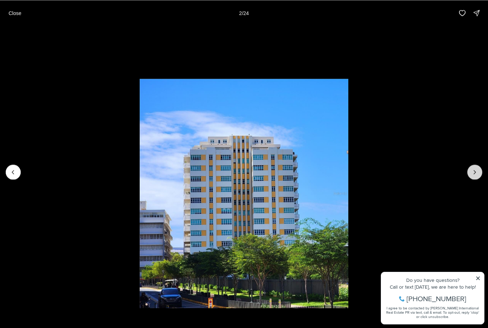
click at [473, 167] on button "Next slide" at bounding box center [474, 171] width 15 height 15
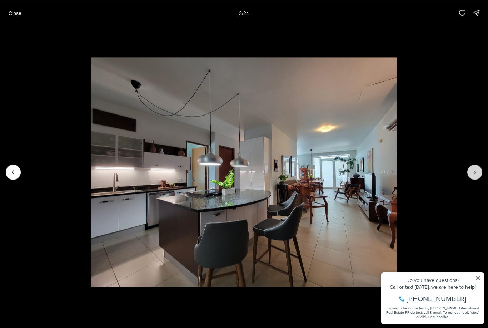
click at [472, 169] on icon "Next slide" at bounding box center [474, 171] width 7 height 7
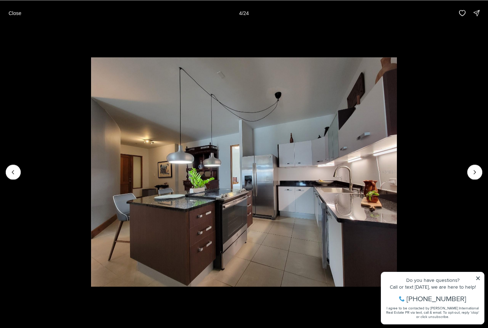
click at [91, 181] on img "4 of 24" at bounding box center [244, 171] width 306 height 229
click at [91, 177] on img "4 of 24" at bounding box center [244, 171] width 306 height 229
click at [14, 174] on icon "Previous slide" at bounding box center [13, 171] width 7 height 7
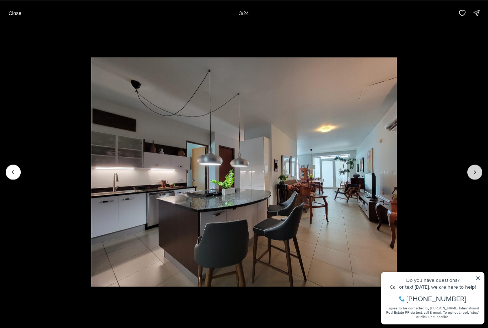
click at [474, 165] on button "Next slide" at bounding box center [474, 171] width 15 height 15
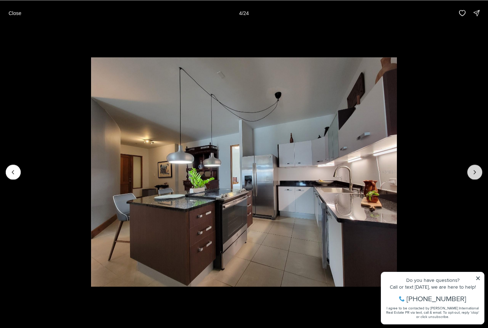
click at [472, 165] on button "Next slide" at bounding box center [474, 171] width 15 height 15
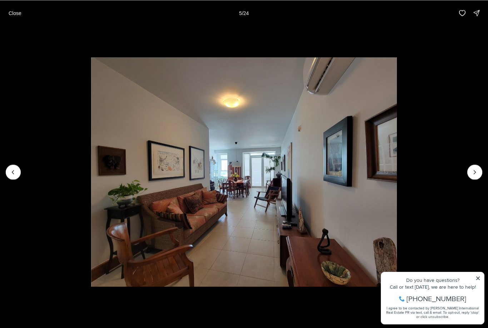
click at [397, 164] on img "5 of 24" at bounding box center [244, 171] width 306 height 229
click at [397, 165] on img "5 of 24" at bounding box center [244, 171] width 306 height 229
click at [476, 168] on icon "Next slide" at bounding box center [474, 171] width 7 height 7
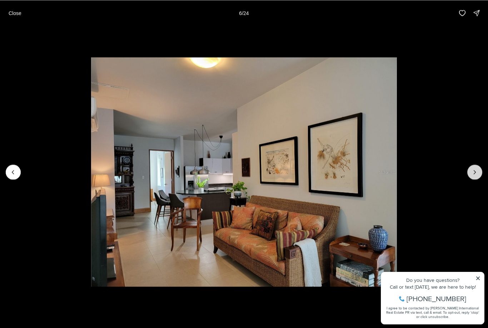
click at [475, 172] on icon "Next slide" at bounding box center [474, 171] width 7 height 7
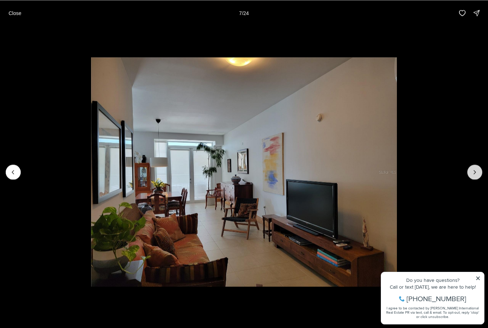
click at [476, 173] on icon "Next slide" at bounding box center [474, 171] width 7 height 7
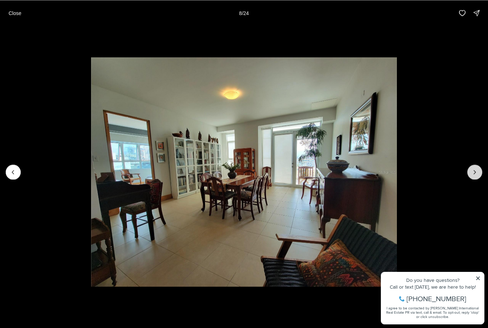
click at [475, 170] on icon "Next slide" at bounding box center [474, 171] width 7 height 7
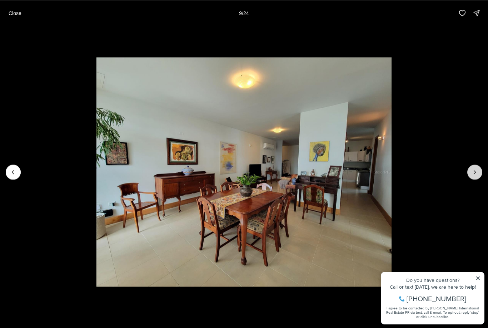
click at [474, 172] on icon "Next slide" at bounding box center [474, 171] width 7 height 7
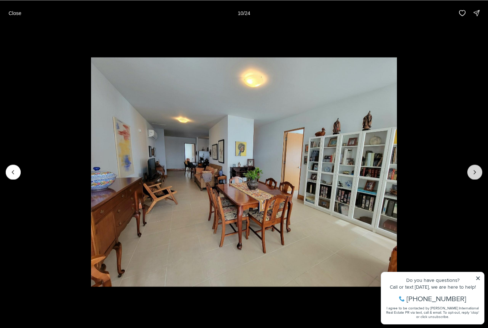
click at [475, 170] on icon "Next slide" at bounding box center [474, 171] width 7 height 7
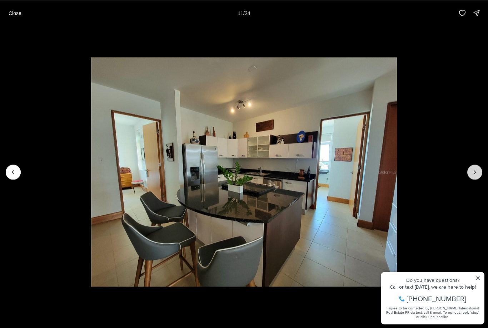
click at [475, 172] on icon "Next slide" at bounding box center [475, 172] width 2 height 4
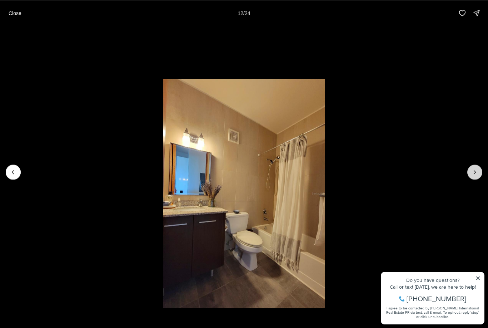
click at [477, 170] on icon "Next slide" at bounding box center [474, 171] width 7 height 7
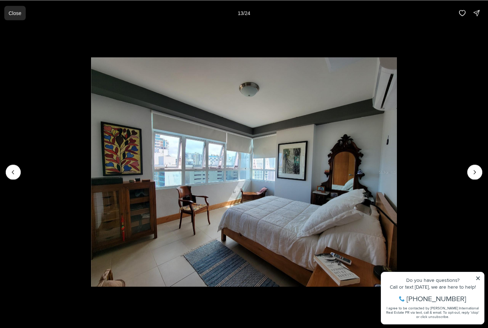
click at [14, 18] on button "Close" at bounding box center [14, 13] width 21 height 14
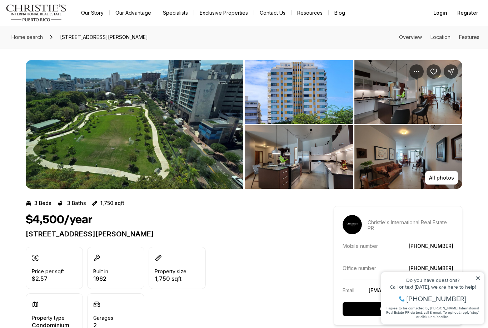
click at [52, 39] on icon at bounding box center [52, 37] width 6 height 6
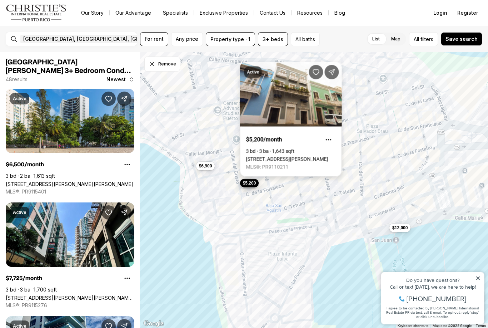
click at [312, 156] on link "[STREET_ADDRESS][PERSON_NAME]" at bounding box center [287, 159] width 82 height 6
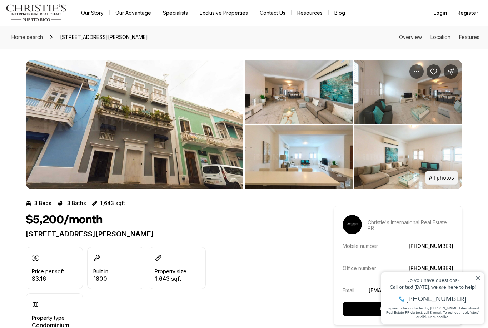
click at [444, 180] on p "All photos" at bounding box center [441, 178] width 25 height 6
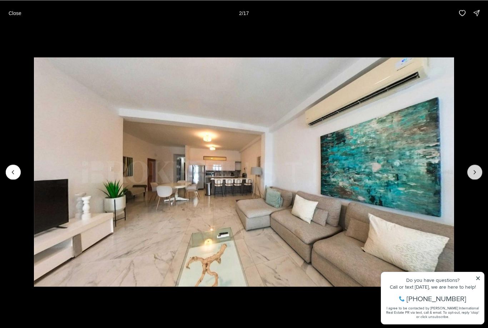
click at [472, 171] on icon "Next slide" at bounding box center [474, 171] width 7 height 7
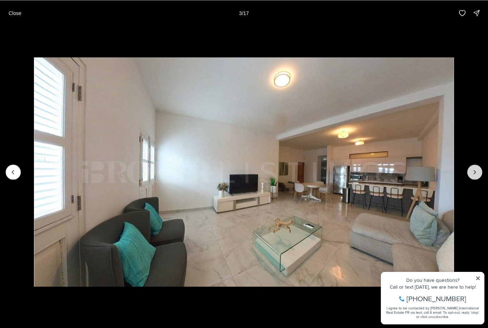
click at [472, 170] on icon "Next slide" at bounding box center [474, 171] width 7 height 7
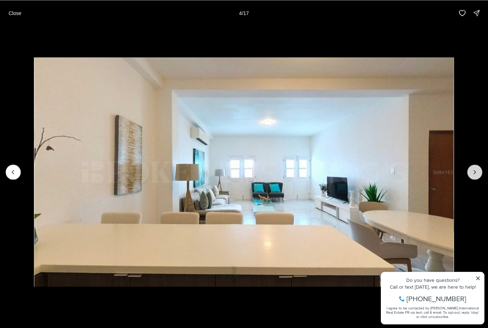
click at [472, 172] on icon "Next slide" at bounding box center [474, 171] width 7 height 7
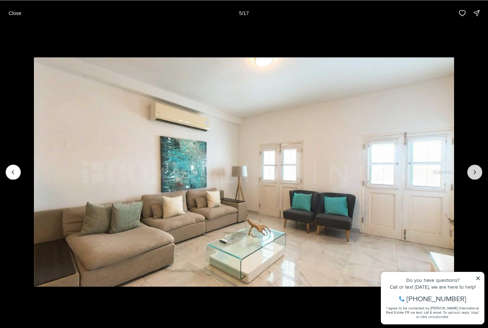
click at [474, 169] on icon "Next slide" at bounding box center [474, 171] width 7 height 7
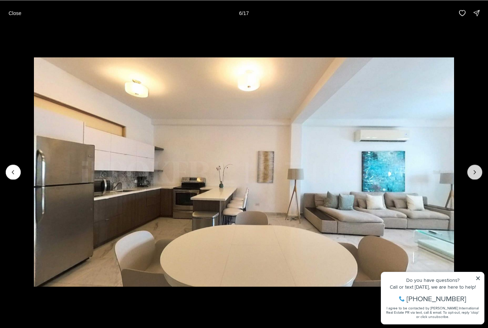
click at [472, 169] on icon "Next slide" at bounding box center [474, 171] width 7 height 7
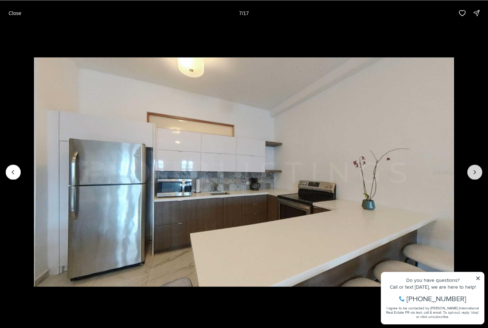
click at [474, 168] on icon "Next slide" at bounding box center [474, 171] width 7 height 7
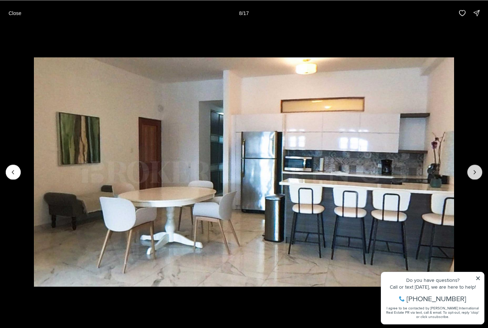
click at [471, 172] on icon "Next slide" at bounding box center [474, 171] width 7 height 7
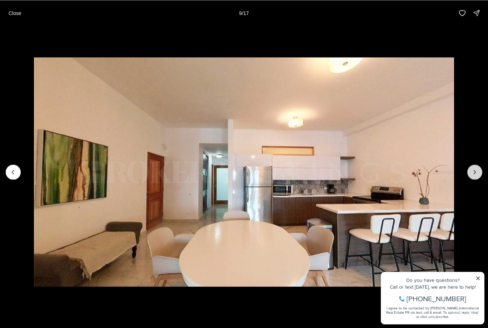
click at [469, 172] on button "Next slide" at bounding box center [474, 171] width 15 height 15
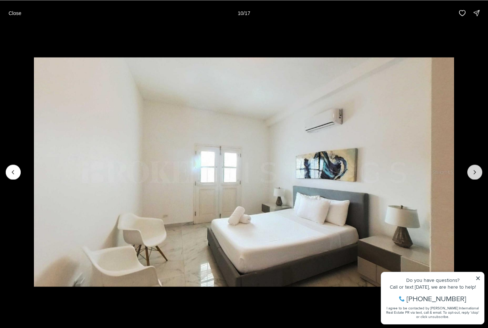
click at [468, 172] on button "Next slide" at bounding box center [474, 171] width 15 height 15
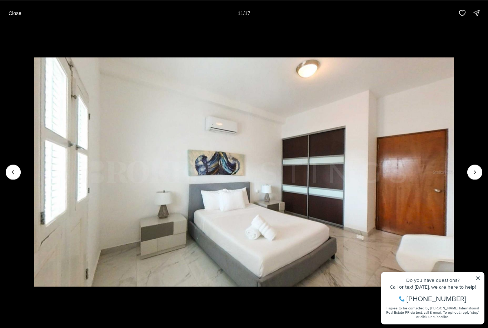
click at [454, 173] on img "11 of 17" at bounding box center [244, 171] width 420 height 229
click at [470, 176] on button "Next slide" at bounding box center [474, 171] width 15 height 15
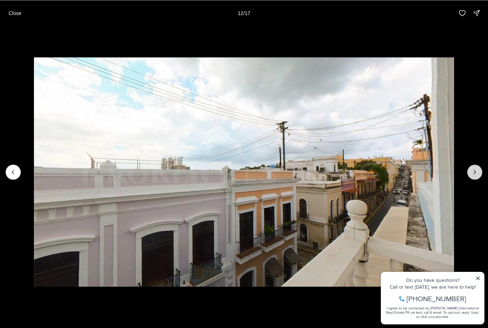
click at [472, 175] on icon "Next slide" at bounding box center [474, 171] width 7 height 7
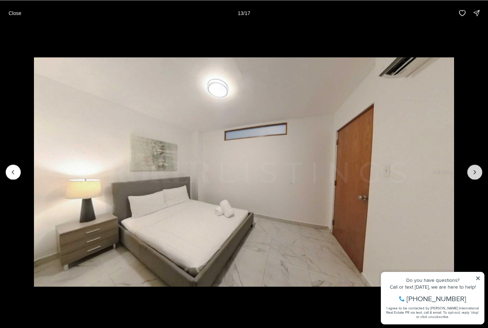
click at [473, 173] on icon "Next slide" at bounding box center [474, 171] width 7 height 7
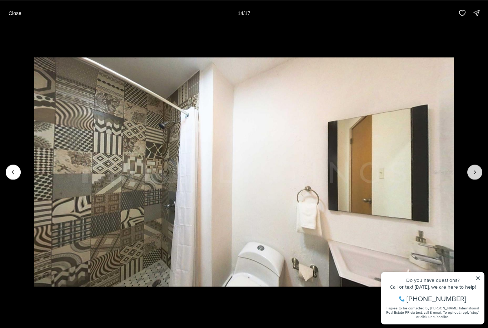
click at [474, 174] on icon "Next slide" at bounding box center [474, 171] width 7 height 7
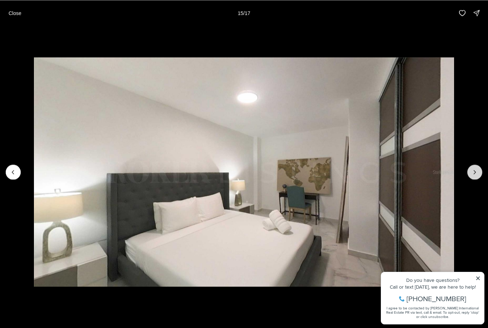
click at [474, 174] on icon "Next slide" at bounding box center [474, 171] width 7 height 7
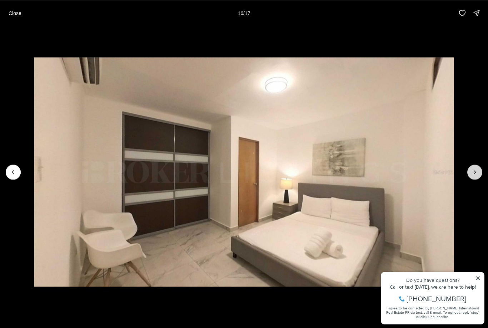
click at [473, 174] on icon "Next slide" at bounding box center [474, 171] width 7 height 7
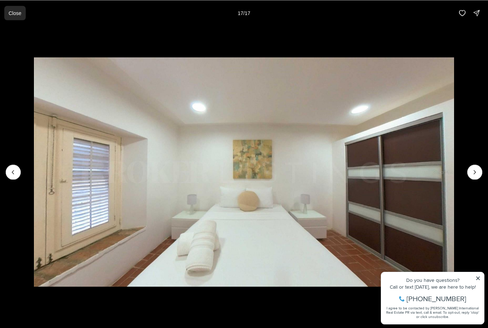
click at [12, 9] on button "Close" at bounding box center [14, 13] width 21 height 14
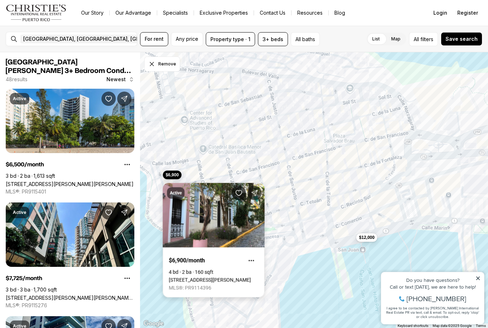
click at [238, 277] on link "[STREET_ADDRESS][PERSON_NAME]" at bounding box center [210, 280] width 82 height 6
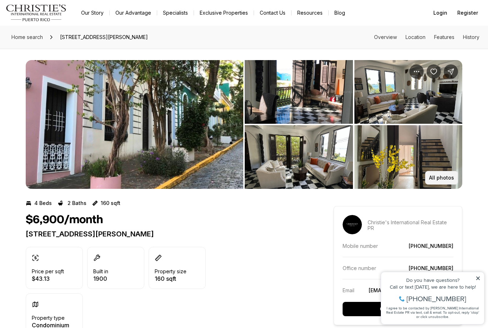
click at [445, 182] on button "All photos" at bounding box center [441, 178] width 33 height 14
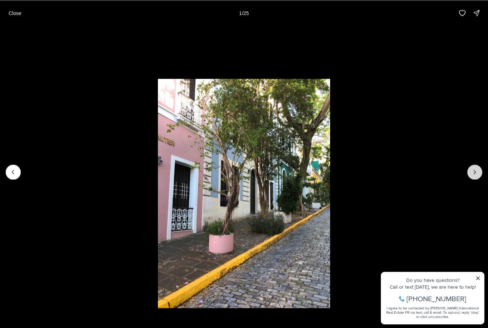
click at [470, 176] on button "Next slide" at bounding box center [474, 171] width 15 height 15
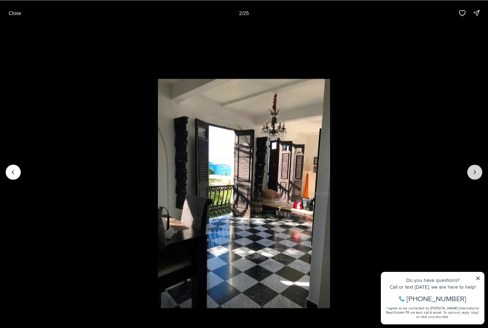
click at [470, 171] on button "Next slide" at bounding box center [474, 171] width 15 height 15
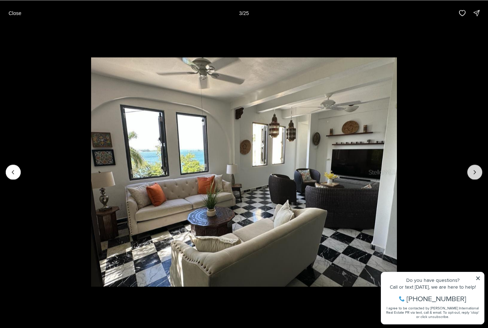
click at [469, 170] on button "Next slide" at bounding box center [474, 171] width 15 height 15
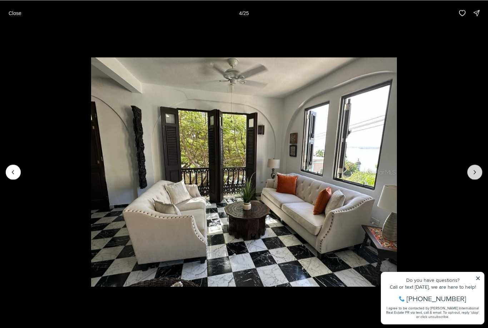
click at [469, 170] on button "Next slide" at bounding box center [474, 171] width 15 height 15
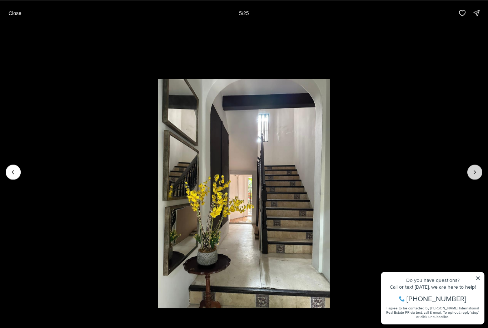
click at [470, 169] on button "Next slide" at bounding box center [474, 171] width 15 height 15
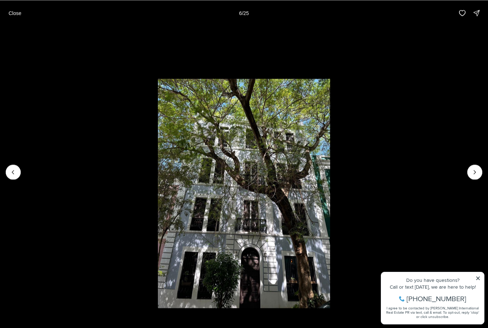
click at [467, 169] on li "6 of 25" at bounding box center [244, 172] width 488 height 292
click at [473, 175] on icon "Next slide" at bounding box center [474, 171] width 7 height 7
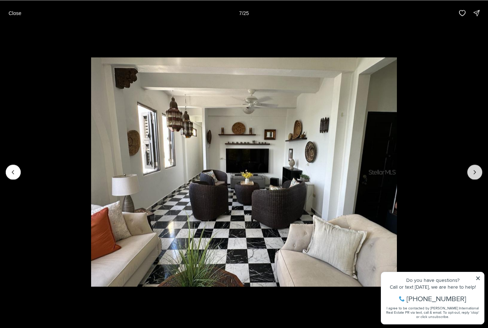
click at [475, 171] on icon "Next slide" at bounding box center [474, 171] width 7 height 7
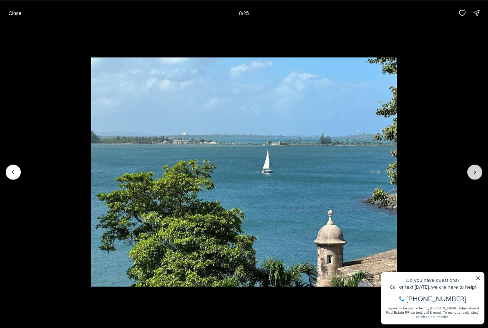
click at [475, 172] on icon "Next slide" at bounding box center [474, 171] width 7 height 7
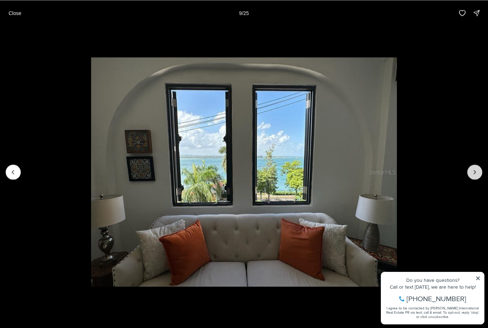
click at [474, 173] on icon "Next slide" at bounding box center [474, 171] width 7 height 7
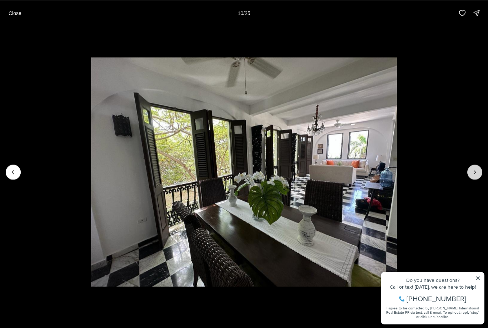
click at [474, 174] on icon "Next slide" at bounding box center [474, 171] width 7 height 7
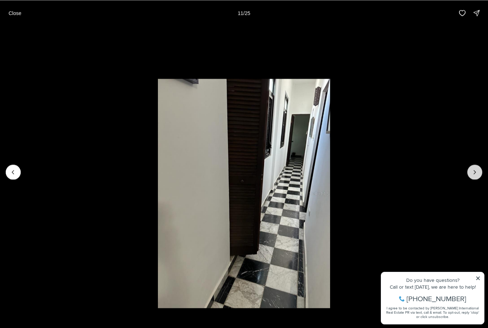
click at [475, 174] on icon "Next slide" at bounding box center [474, 171] width 7 height 7
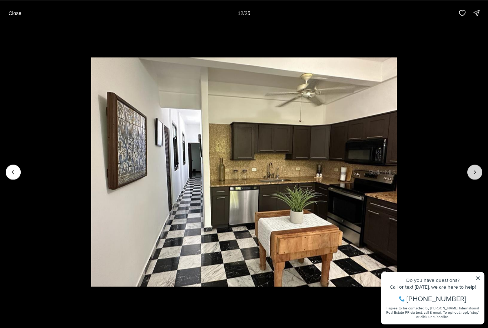
click at [474, 174] on icon "Next slide" at bounding box center [474, 171] width 7 height 7
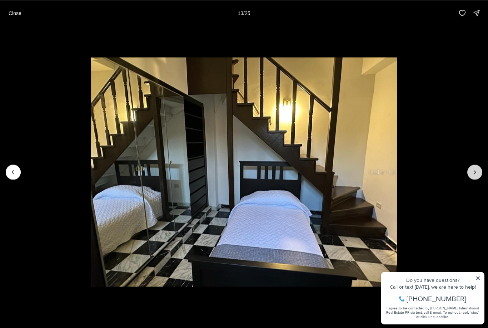
click at [471, 176] on button "Next slide" at bounding box center [474, 171] width 15 height 15
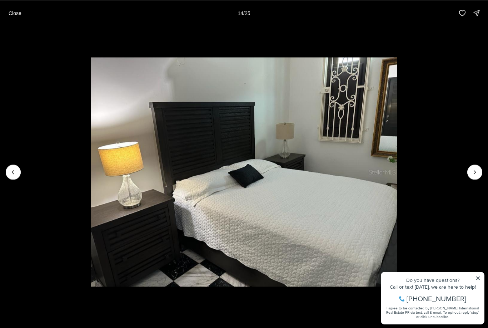
click at [9, 165] on li "14 of 25" at bounding box center [244, 172] width 488 height 292
click at [16, 166] on button "Previous slide" at bounding box center [13, 171] width 15 height 15
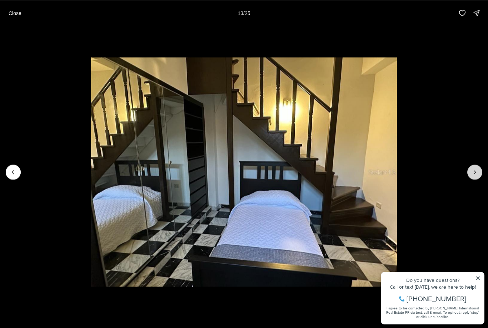
click at [472, 171] on icon "Next slide" at bounding box center [474, 171] width 7 height 7
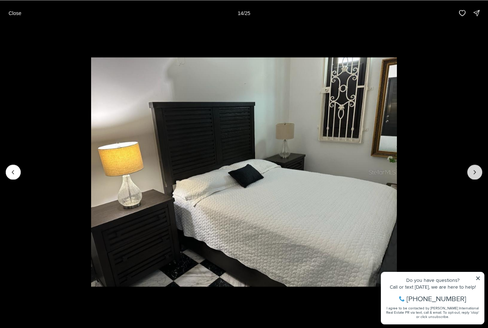
click at [472, 172] on icon "Next slide" at bounding box center [474, 171] width 7 height 7
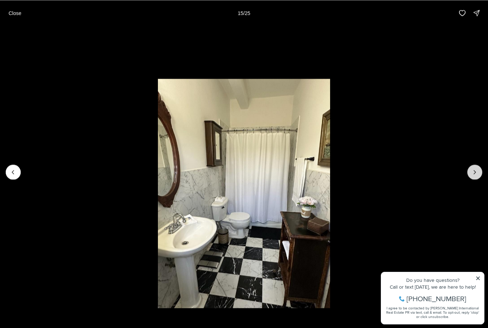
click at [474, 170] on icon "Next slide" at bounding box center [474, 171] width 7 height 7
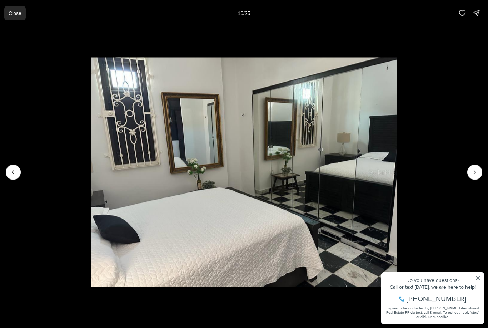
click at [13, 11] on p "Close" at bounding box center [15, 13] width 13 height 6
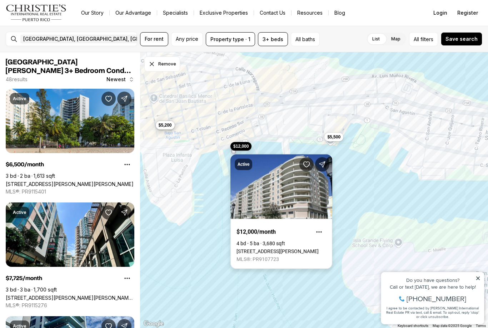
click at [295, 248] on link "[STREET_ADDRESS][PERSON_NAME]" at bounding box center [278, 251] width 82 height 6
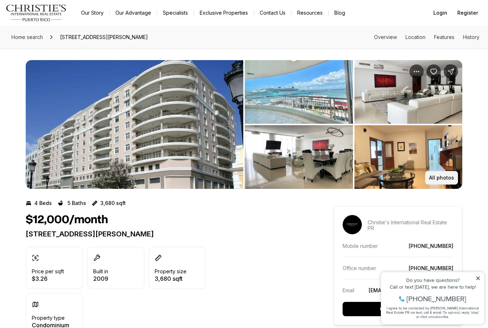
click at [442, 182] on button "All photos" at bounding box center [441, 178] width 33 height 14
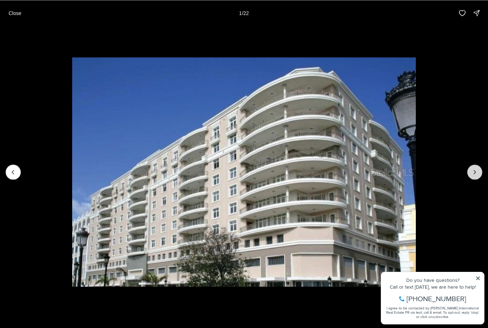
click at [472, 175] on icon "Next slide" at bounding box center [474, 171] width 7 height 7
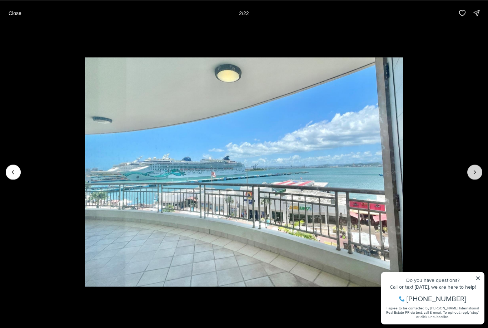
click at [472, 169] on icon "Next slide" at bounding box center [474, 171] width 7 height 7
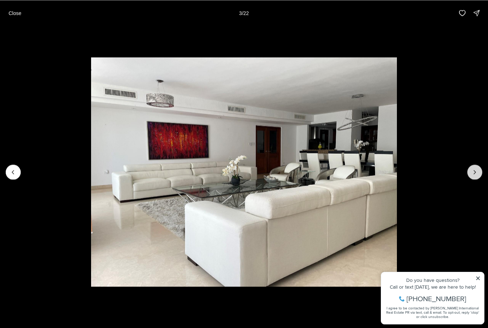
click at [472, 173] on icon "Next slide" at bounding box center [474, 171] width 7 height 7
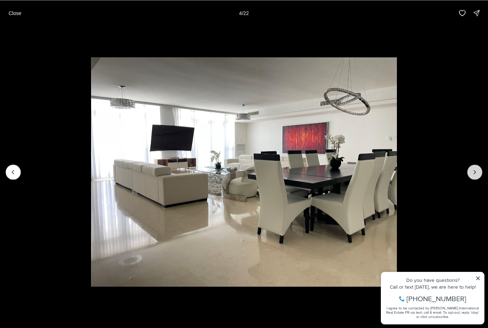
click at [470, 174] on button "Next slide" at bounding box center [474, 171] width 15 height 15
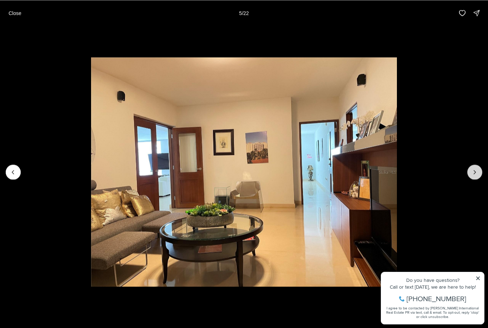
click at [470, 173] on button "Next slide" at bounding box center [474, 171] width 15 height 15
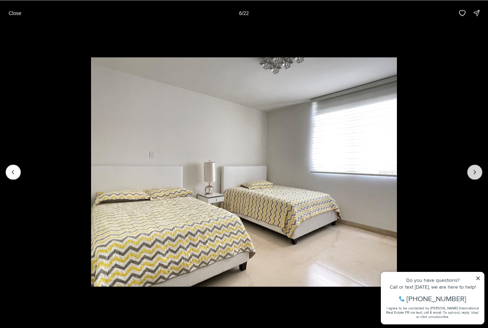
click at [470, 174] on button "Next slide" at bounding box center [474, 171] width 15 height 15
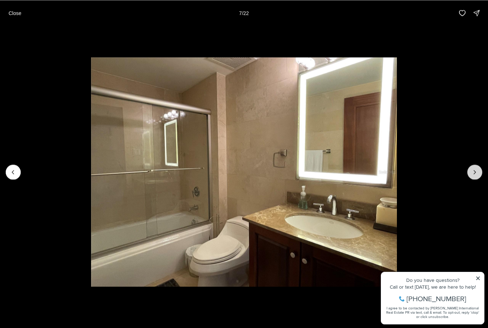
click at [468, 174] on button "Next slide" at bounding box center [474, 171] width 15 height 15
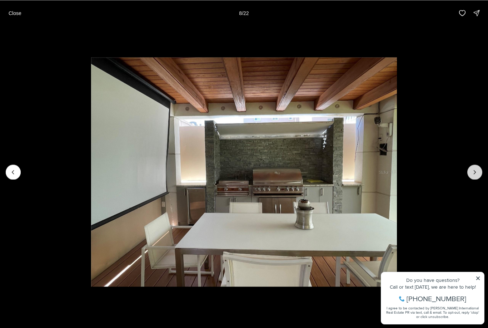
click at [473, 172] on icon "Next slide" at bounding box center [474, 171] width 7 height 7
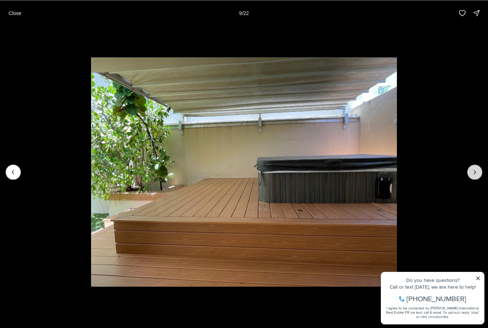
click at [472, 174] on icon "Next slide" at bounding box center [474, 171] width 7 height 7
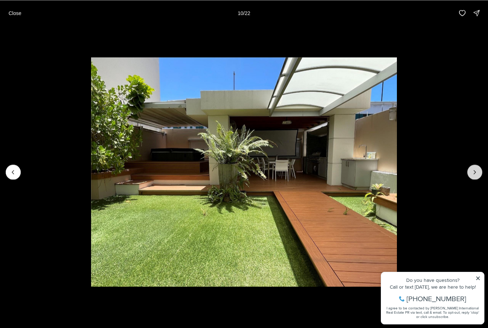
click at [472, 174] on icon "Next slide" at bounding box center [474, 171] width 7 height 7
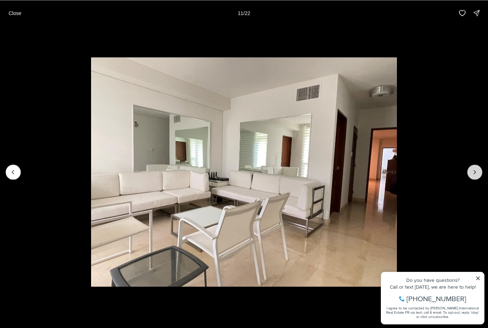
click at [472, 174] on icon "Next slide" at bounding box center [474, 171] width 7 height 7
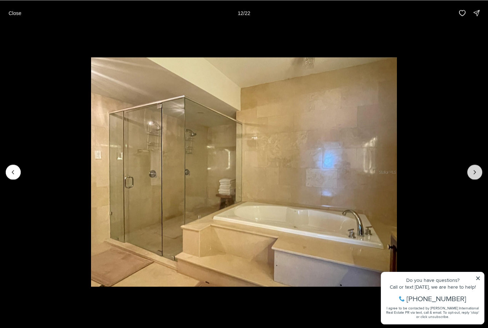
click at [472, 173] on icon "Next slide" at bounding box center [474, 171] width 7 height 7
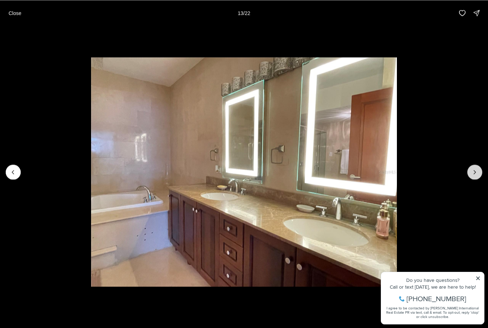
click at [472, 172] on icon "Next slide" at bounding box center [474, 171] width 7 height 7
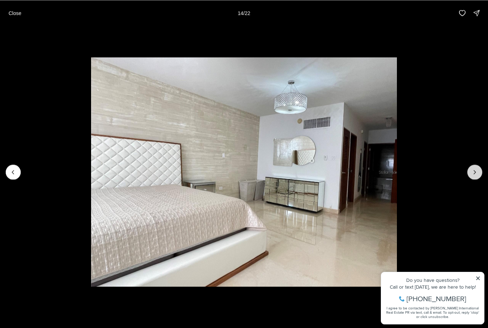
click at [470, 172] on button "Next slide" at bounding box center [474, 171] width 15 height 15
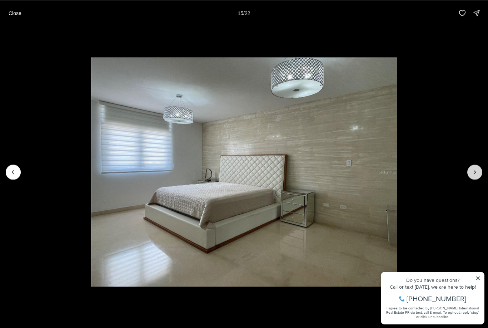
click at [472, 173] on icon "Next slide" at bounding box center [474, 171] width 7 height 7
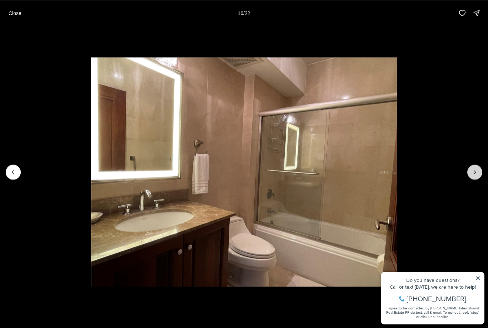
click at [471, 174] on icon "Next slide" at bounding box center [474, 171] width 7 height 7
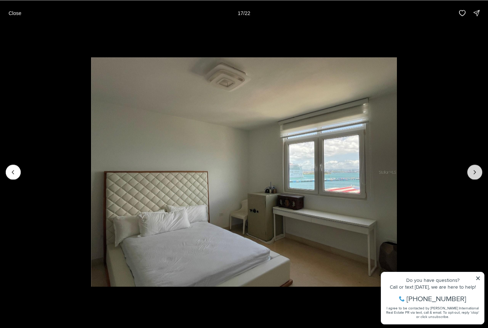
click at [472, 172] on icon "Next slide" at bounding box center [474, 171] width 7 height 7
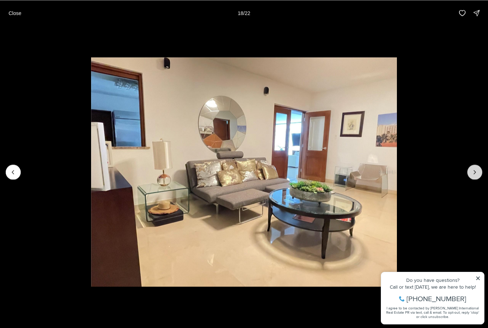
click at [470, 173] on button "Next slide" at bounding box center [474, 171] width 15 height 15
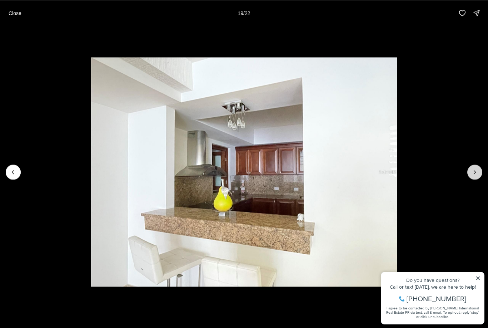
click at [472, 172] on icon "Next slide" at bounding box center [474, 171] width 7 height 7
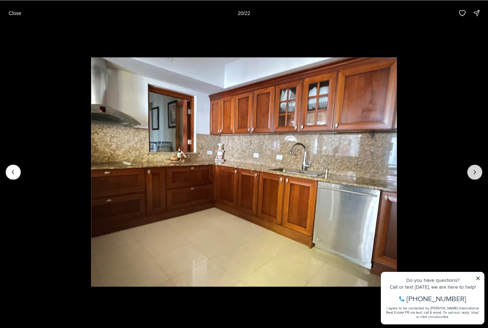
click at [472, 173] on icon "Next slide" at bounding box center [474, 171] width 7 height 7
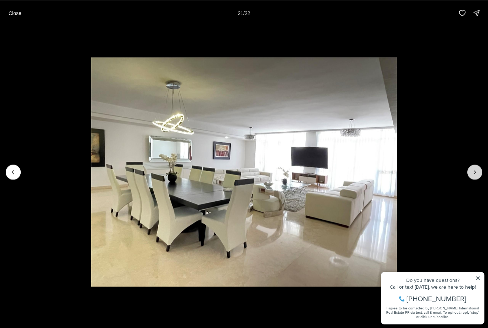
click at [472, 171] on icon "Next slide" at bounding box center [474, 171] width 7 height 7
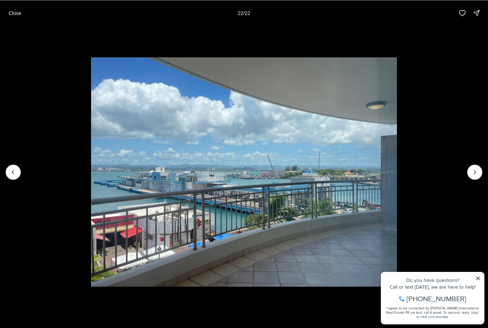
click at [397, 168] on img "22 of 22" at bounding box center [244, 171] width 306 height 229
click at [16, 13] on p "Close" at bounding box center [15, 13] width 13 height 6
